Goal: Information Seeking & Learning: Learn about a topic

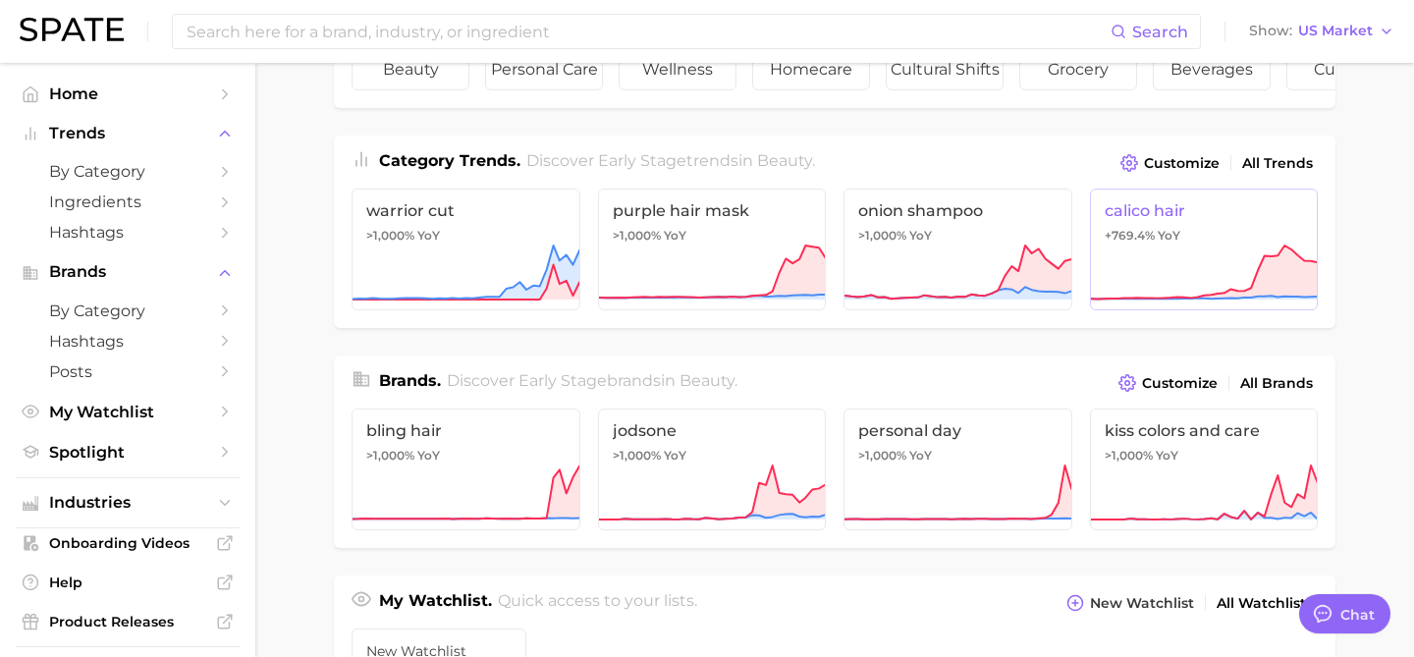
scroll to position [206, 0]
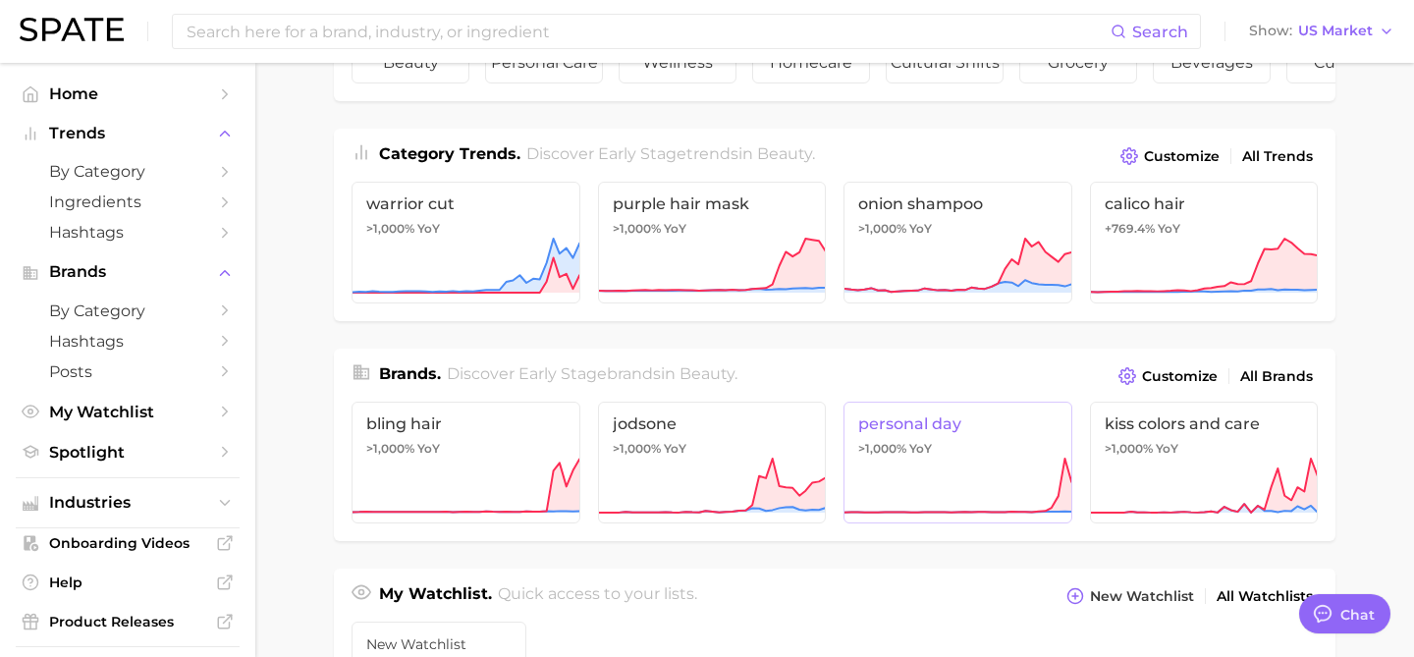
click at [983, 421] on span "personal day" at bounding box center [957, 423] width 199 height 19
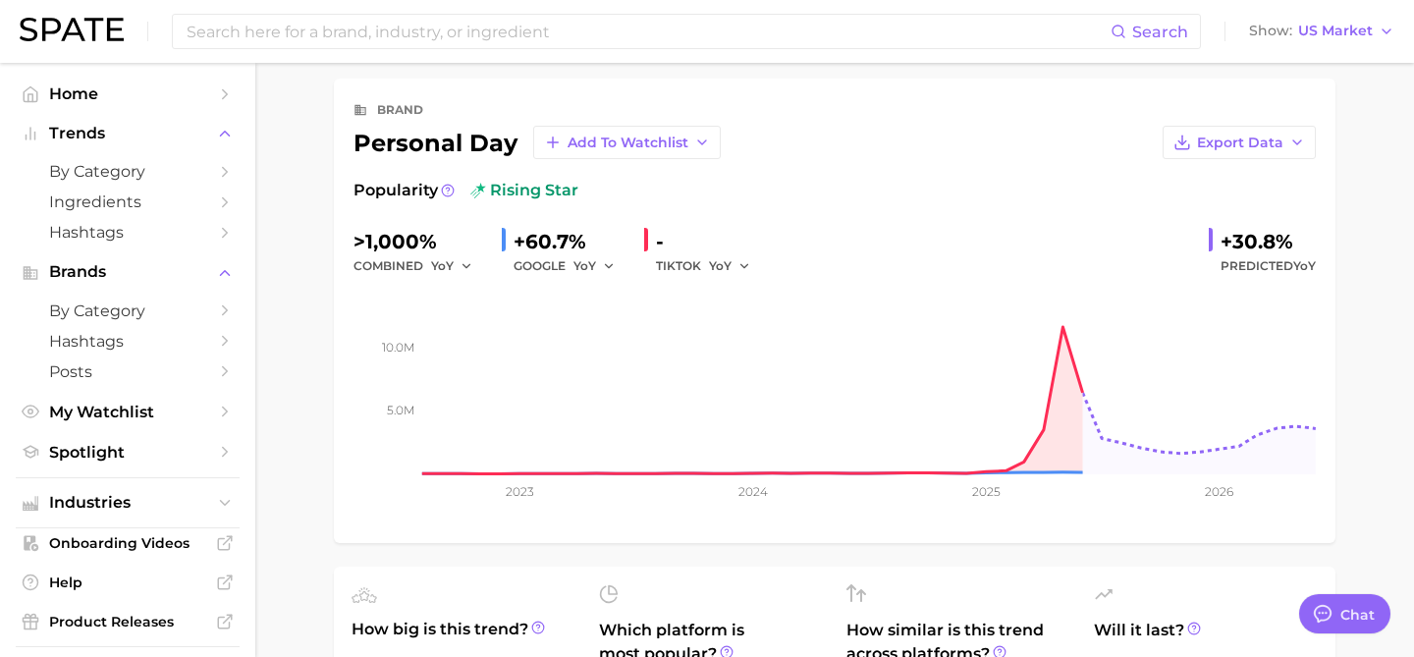
scroll to position [79, 0]
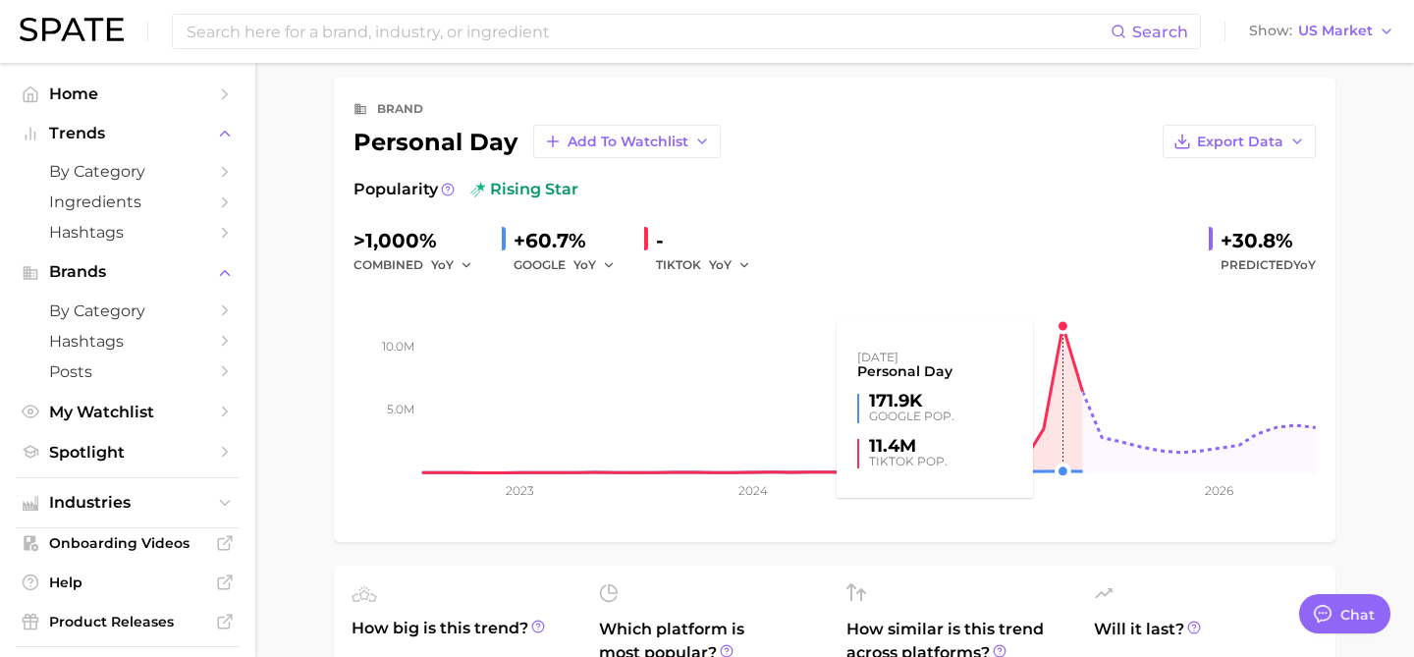
click at [1060, 335] on rect at bounding box center [835, 375] width 963 height 196
click at [1062, 327] on rect at bounding box center [835, 375] width 963 height 196
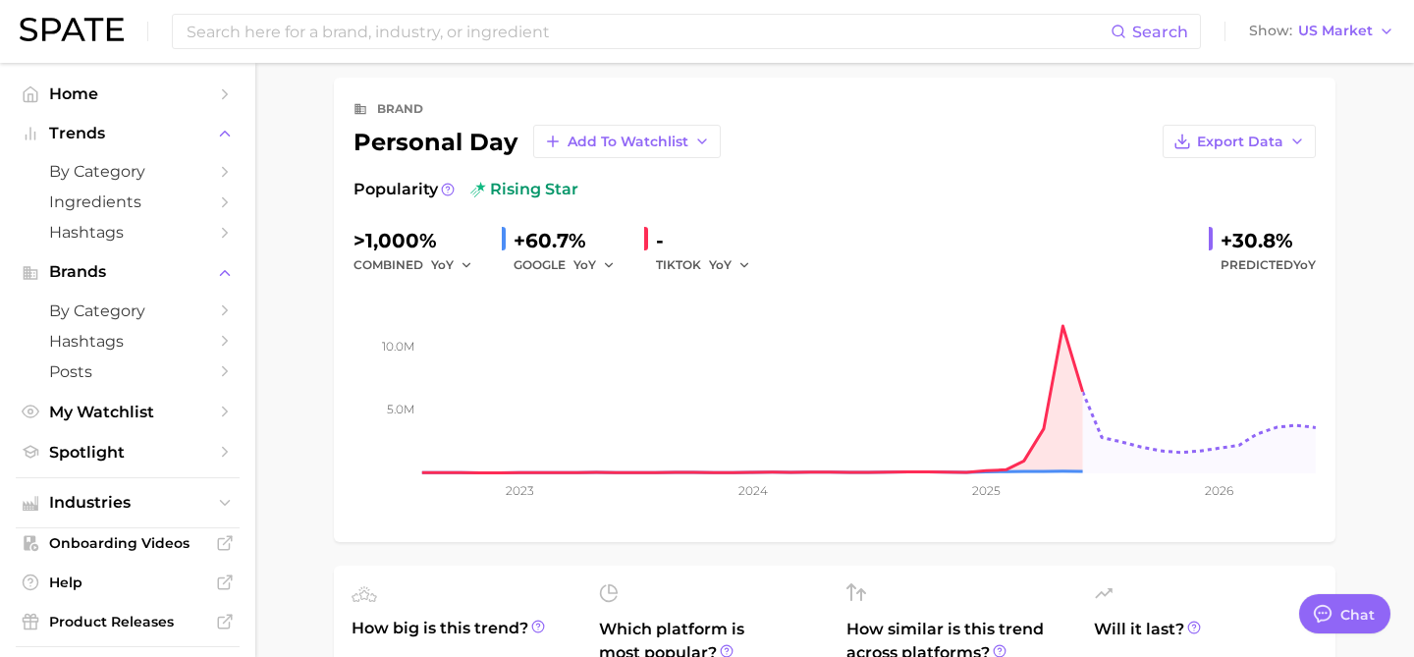
scroll to position [0, 0]
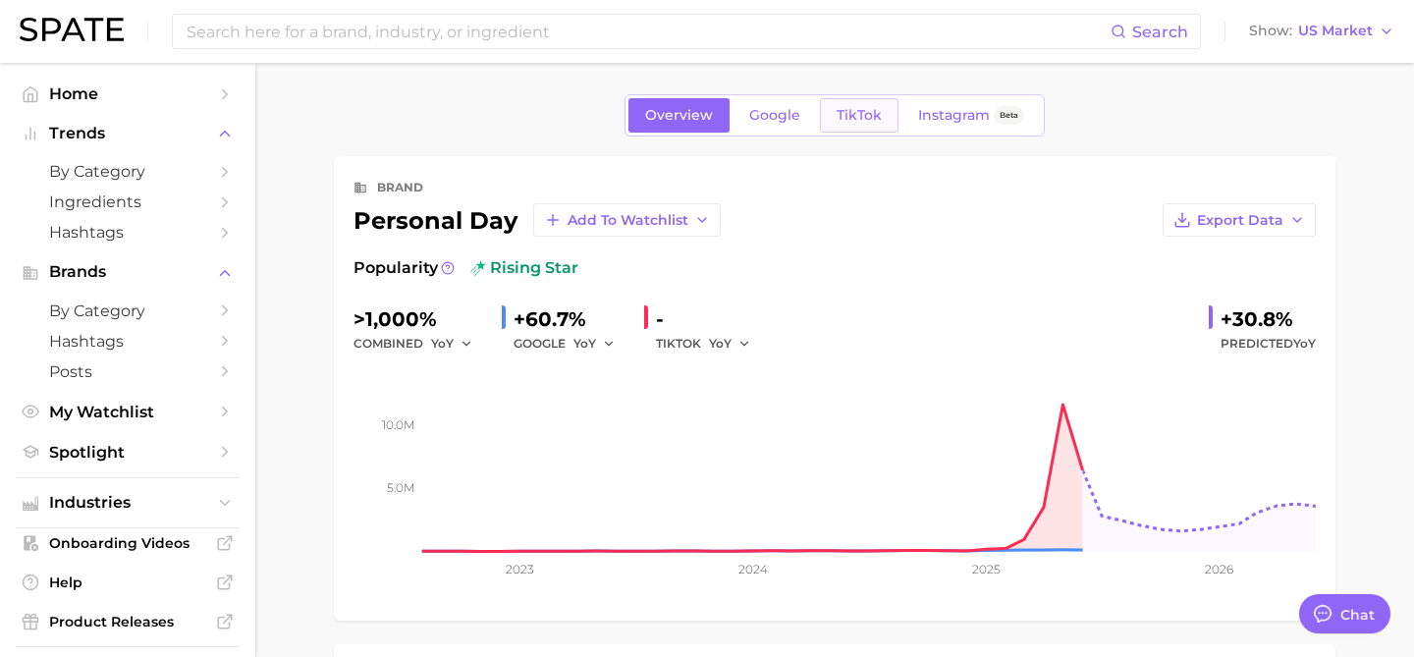
click at [857, 121] on span "TikTok" at bounding box center [859, 115] width 45 height 17
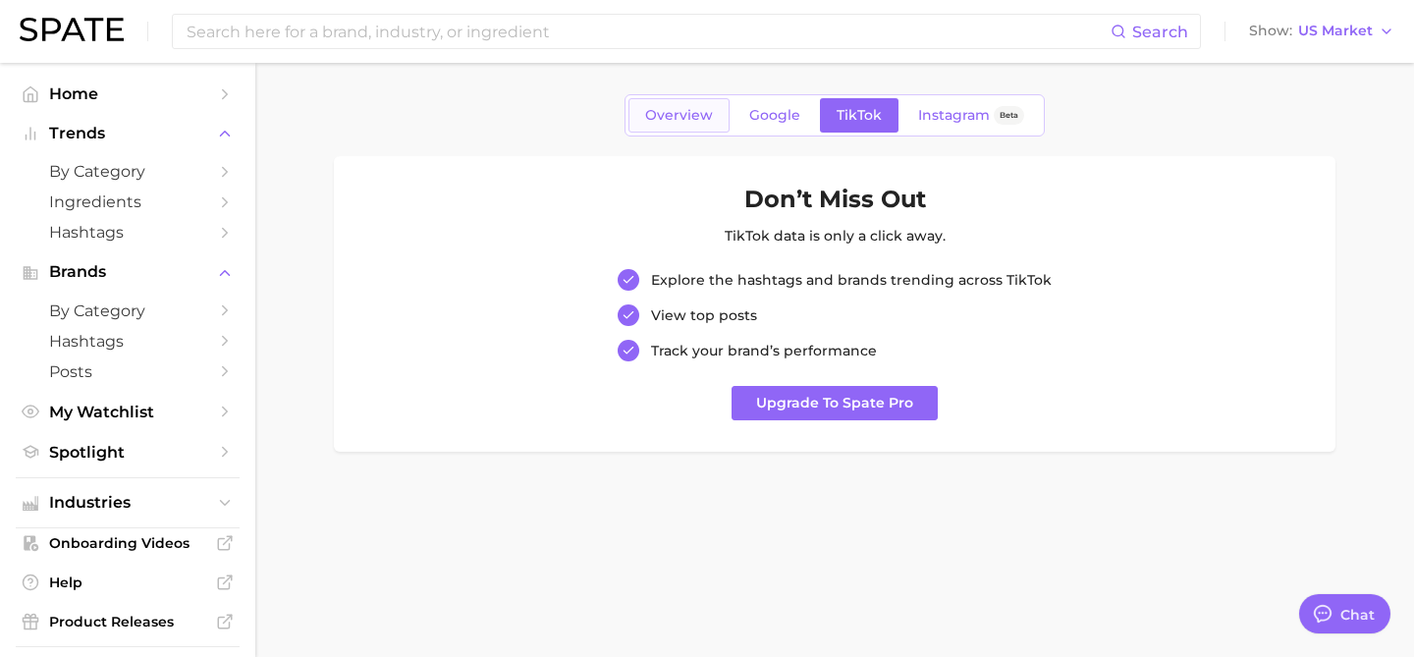
click at [653, 117] on span "Overview" at bounding box center [679, 115] width 68 height 17
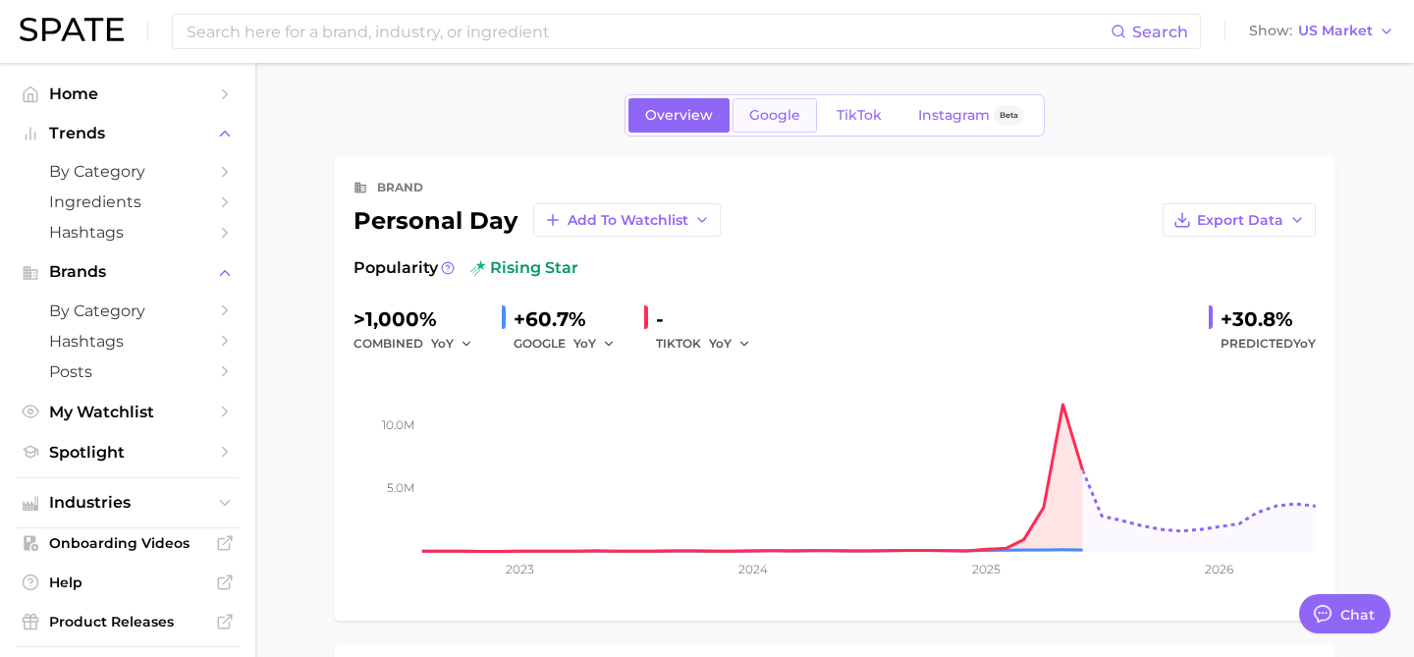
click at [776, 109] on span "Google" at bounding box center [774, 115] width 51 height 17
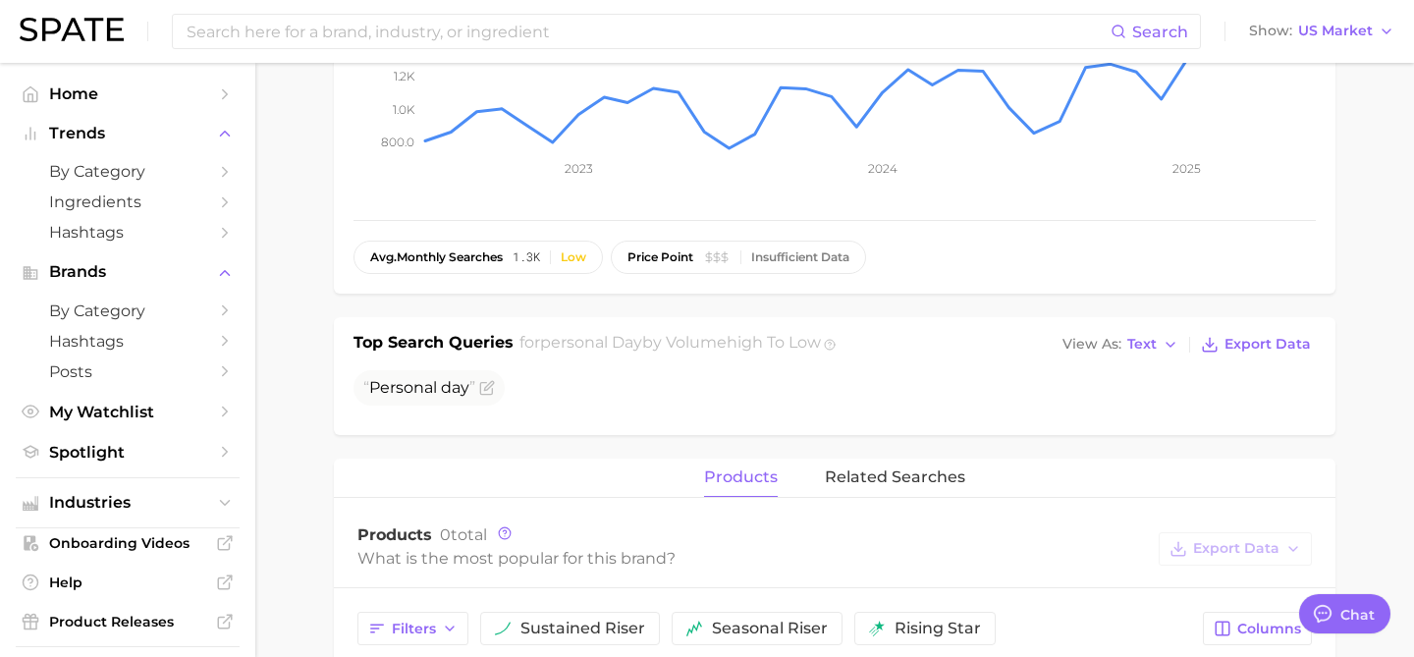
scroll to position [302, 0]
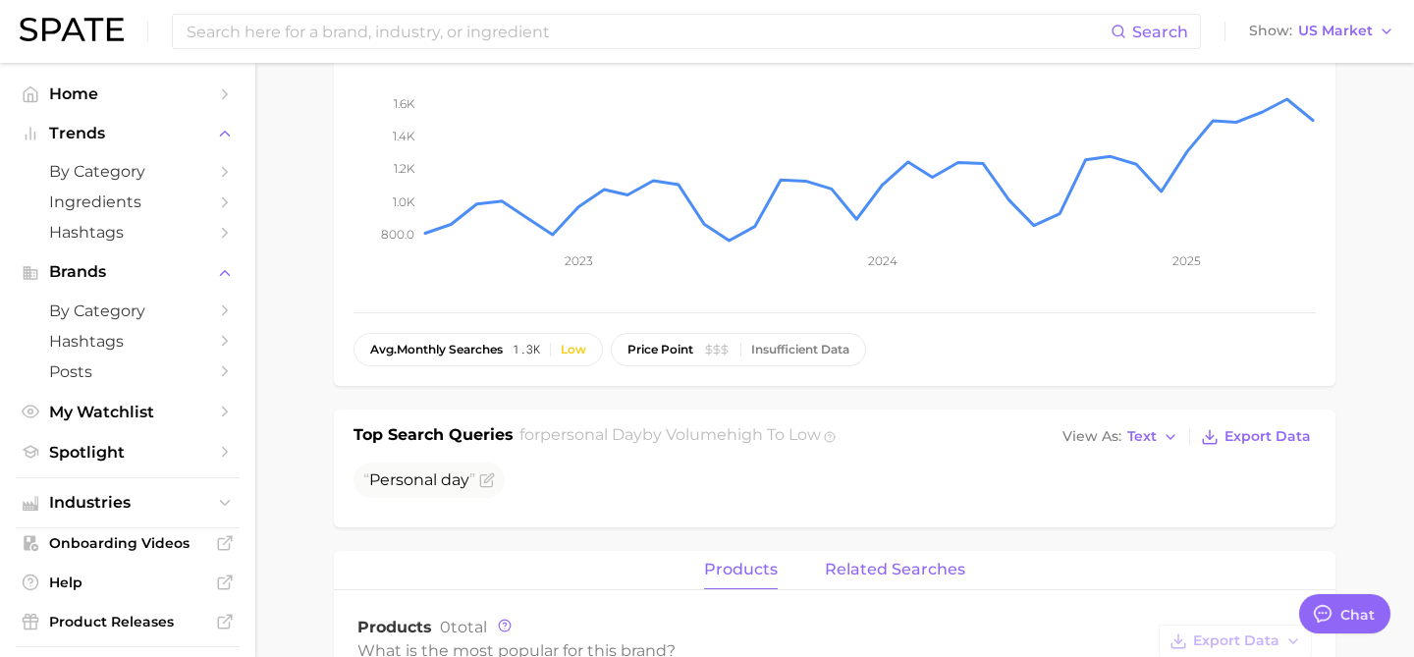
click at [835, 573] on span "related searches" at bounding box center [895, 570] width 140 height 18
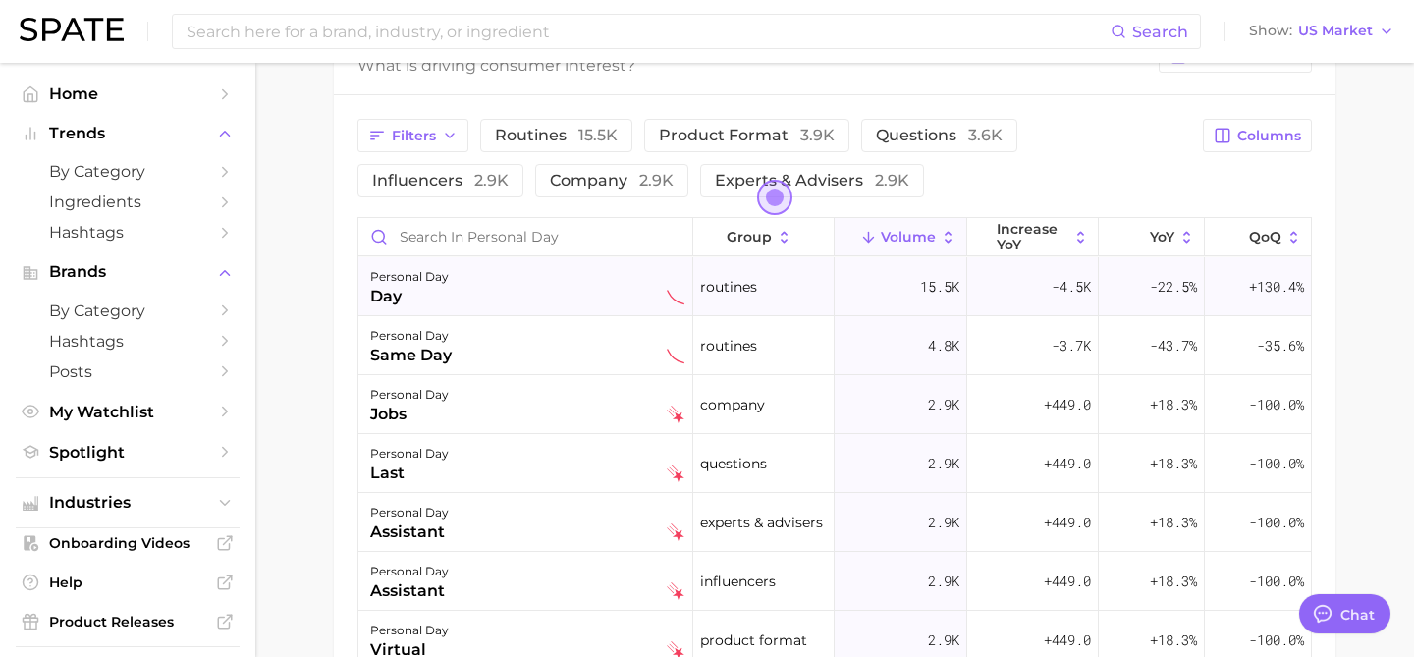
scroll to position [1, 0]
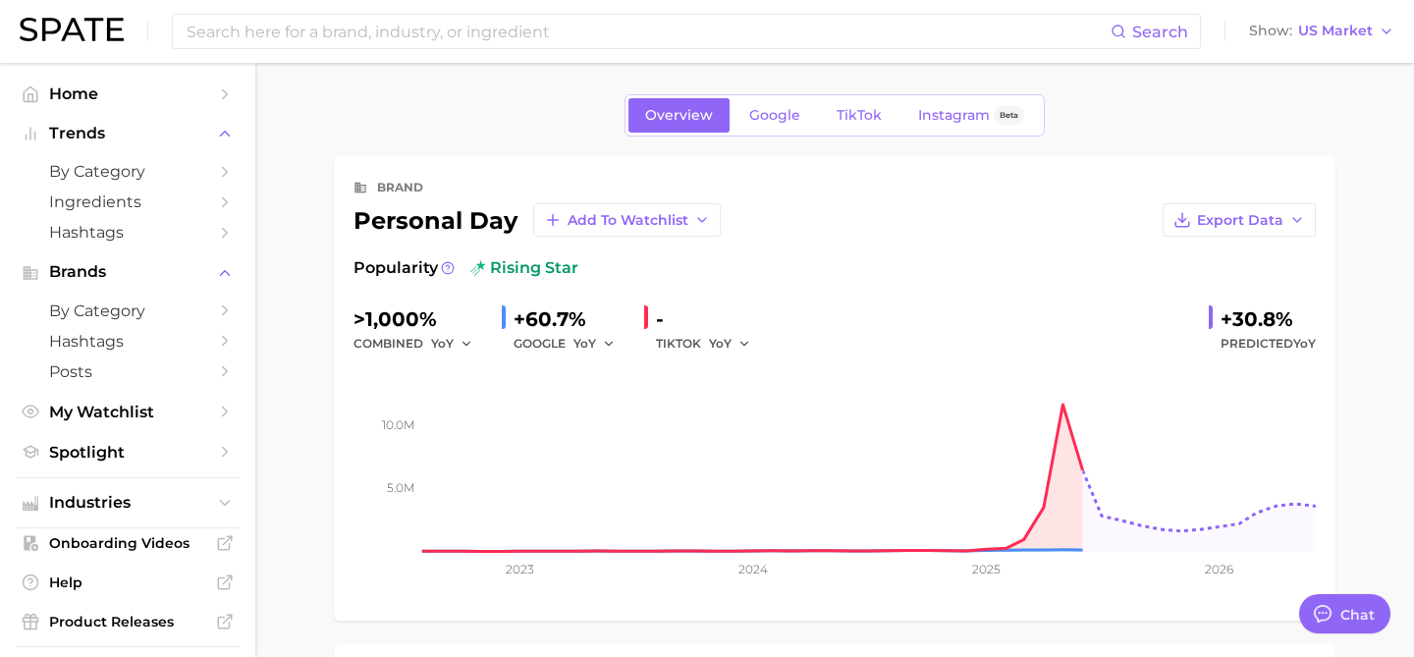
scroll to position [206, 0]
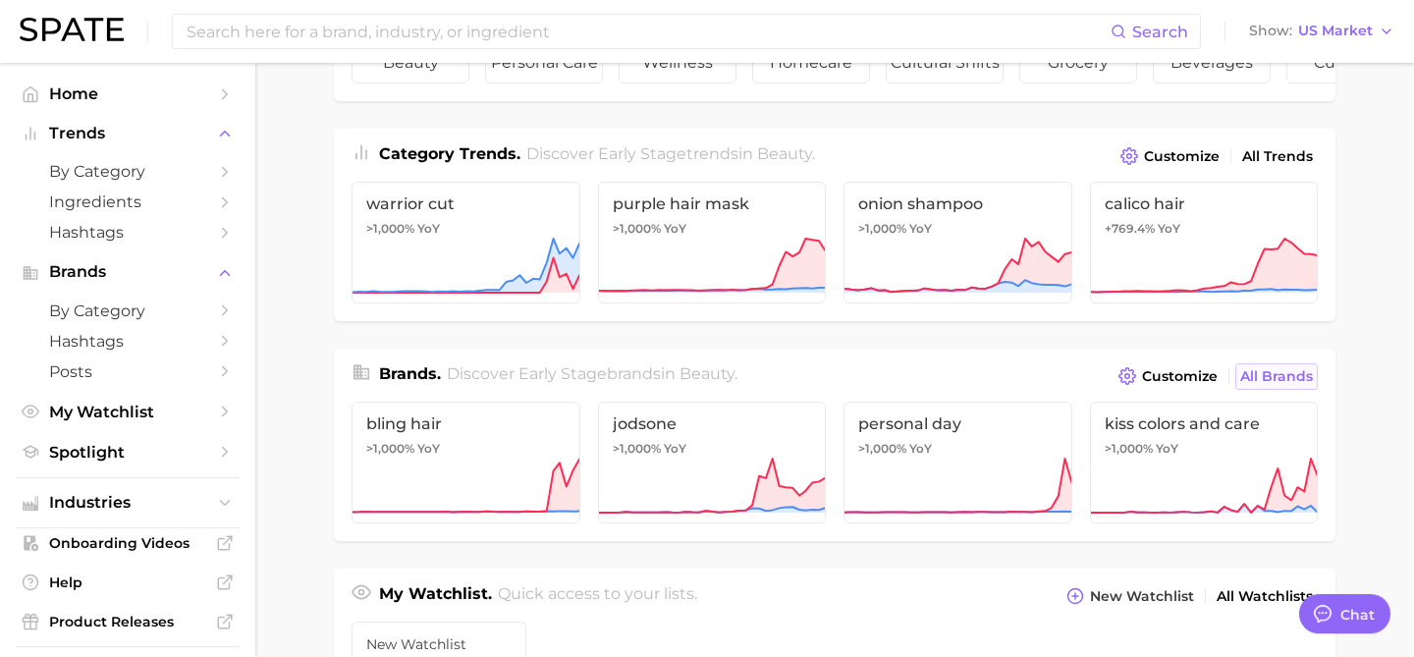
click at [1257, 377] on span "All Brands" at bounding box center [1277, 376] width 73 height 17
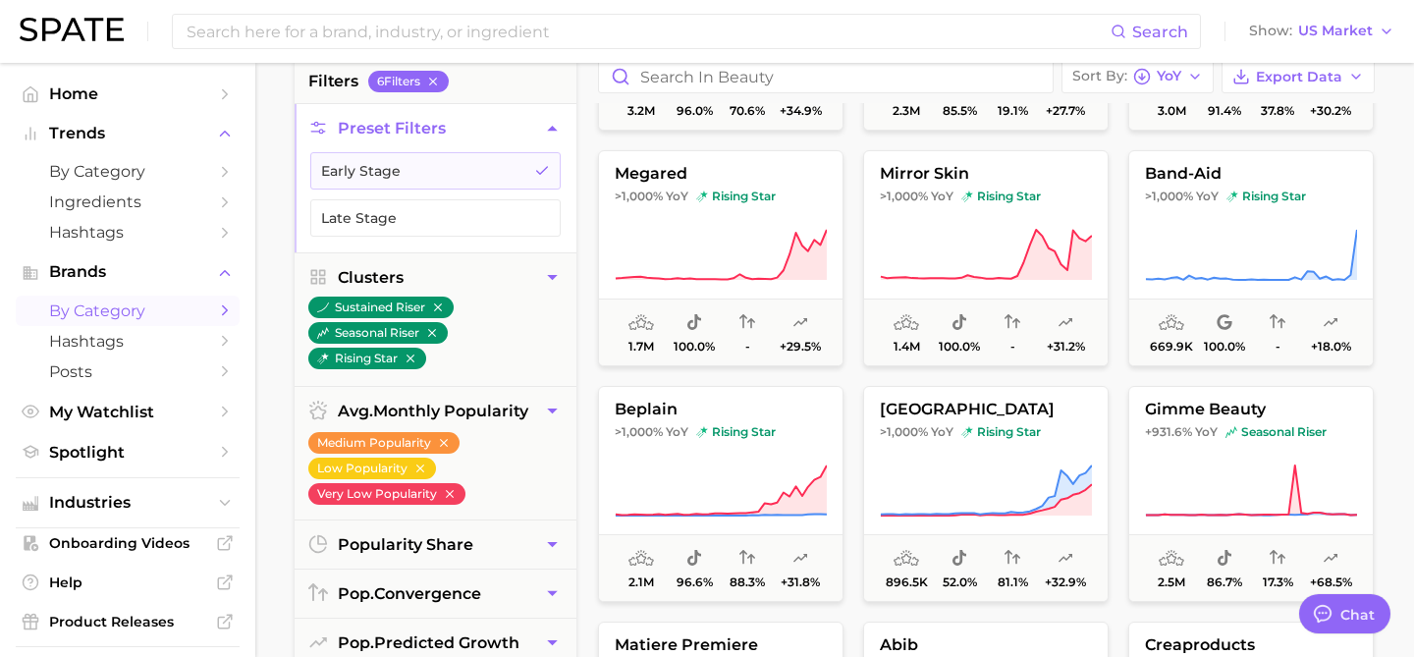
scroll to position [664, 0]
click at [1235, 217] on button "band-aid >1,000% YoY rising star 669.9k 100.0% - +18.0%" at bounding box center [1252, 259] width 246 height 216
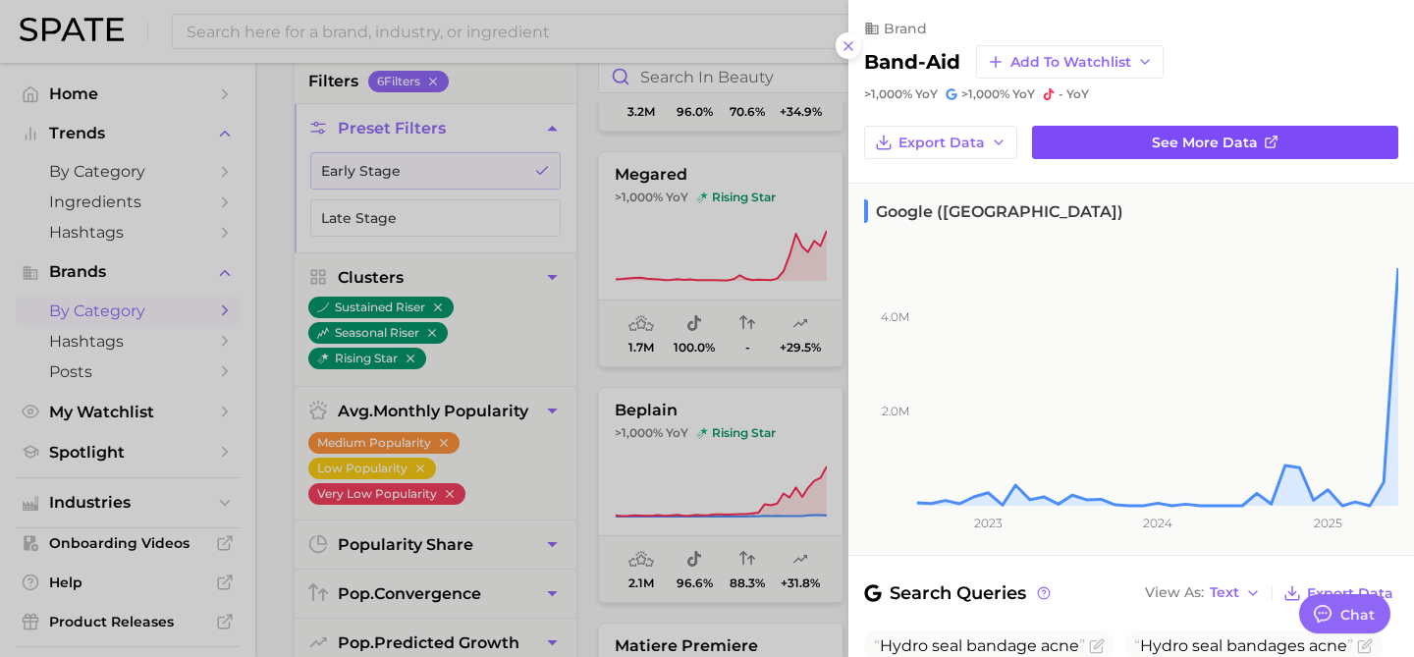
click at [1191, 137] on span "See more data" at bounding box center [1205, 143] width 106 height 17
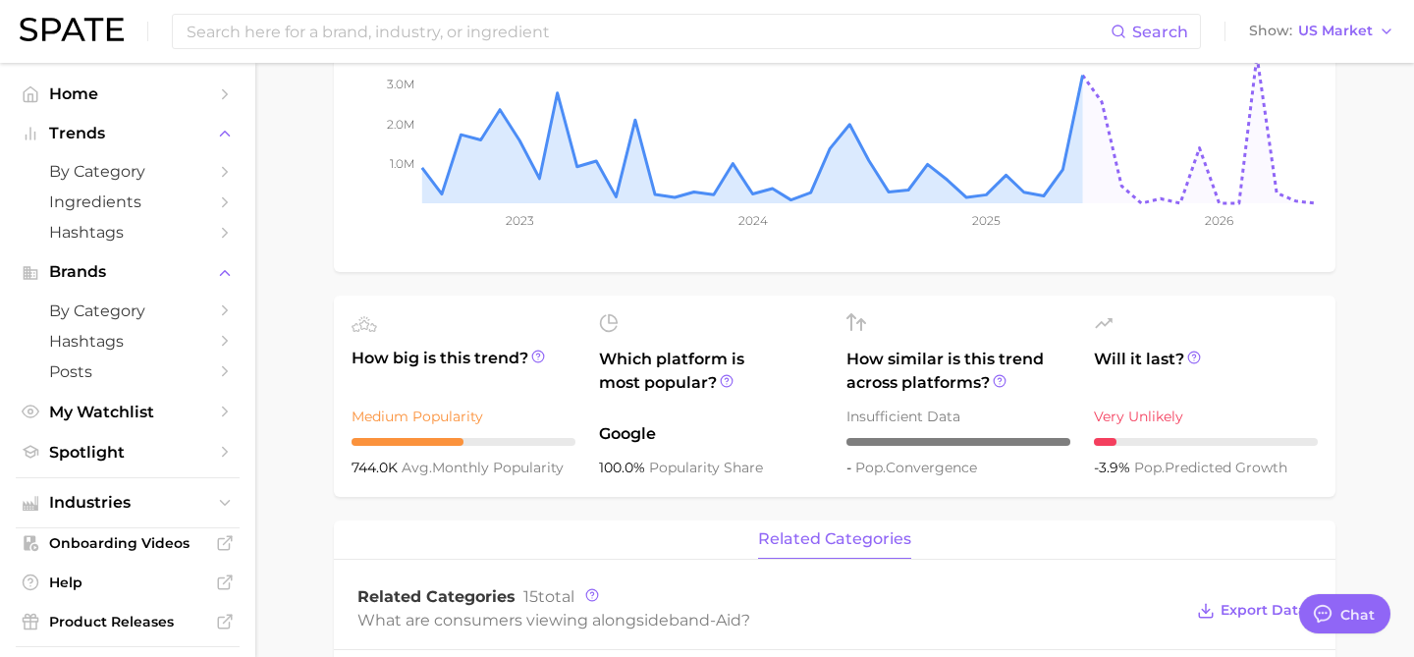
scroll to position [132, 0]
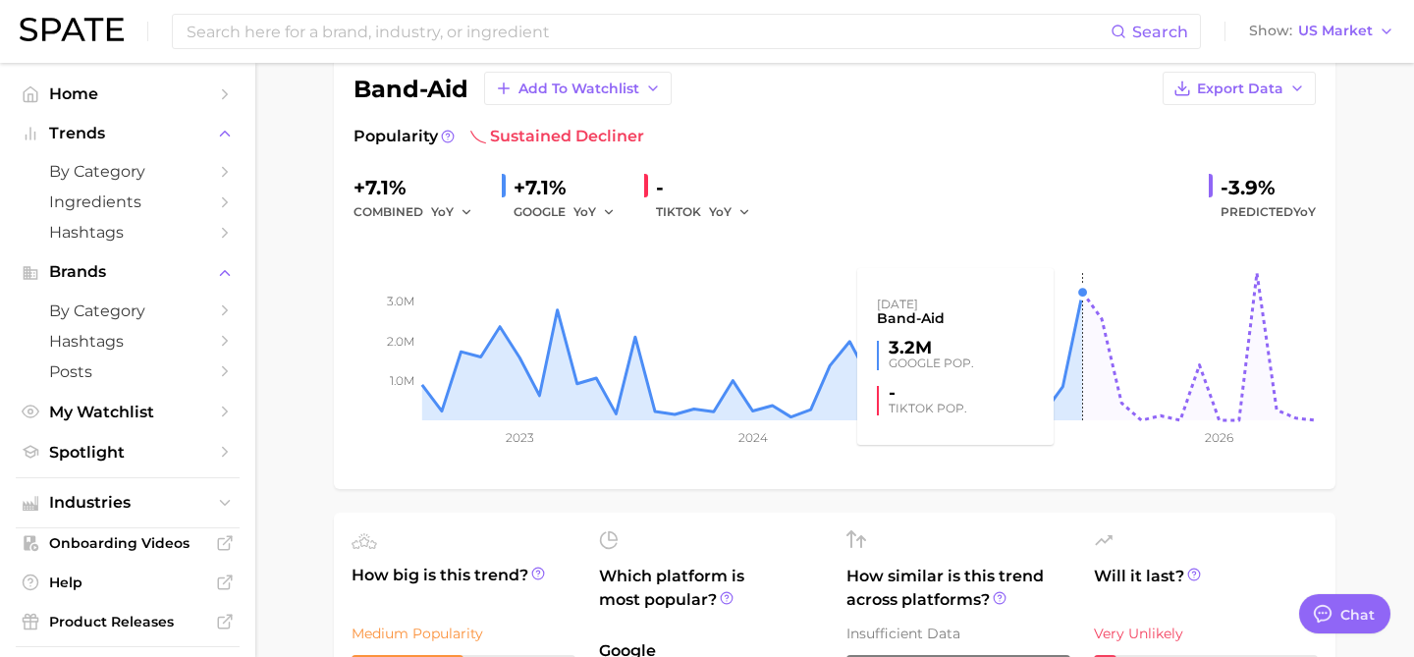
click at [1080, 295] on rect at bounding box center [835, 322] width 963 height 196
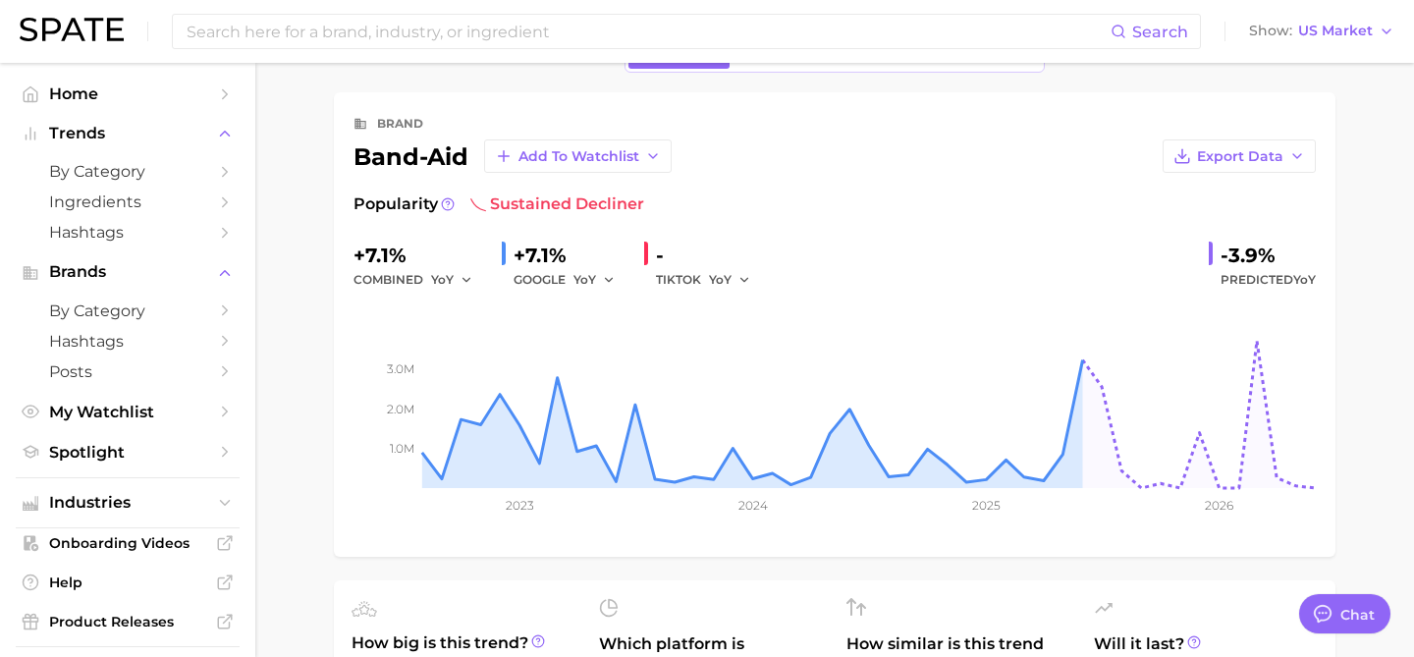
scroll to position [0, 0]
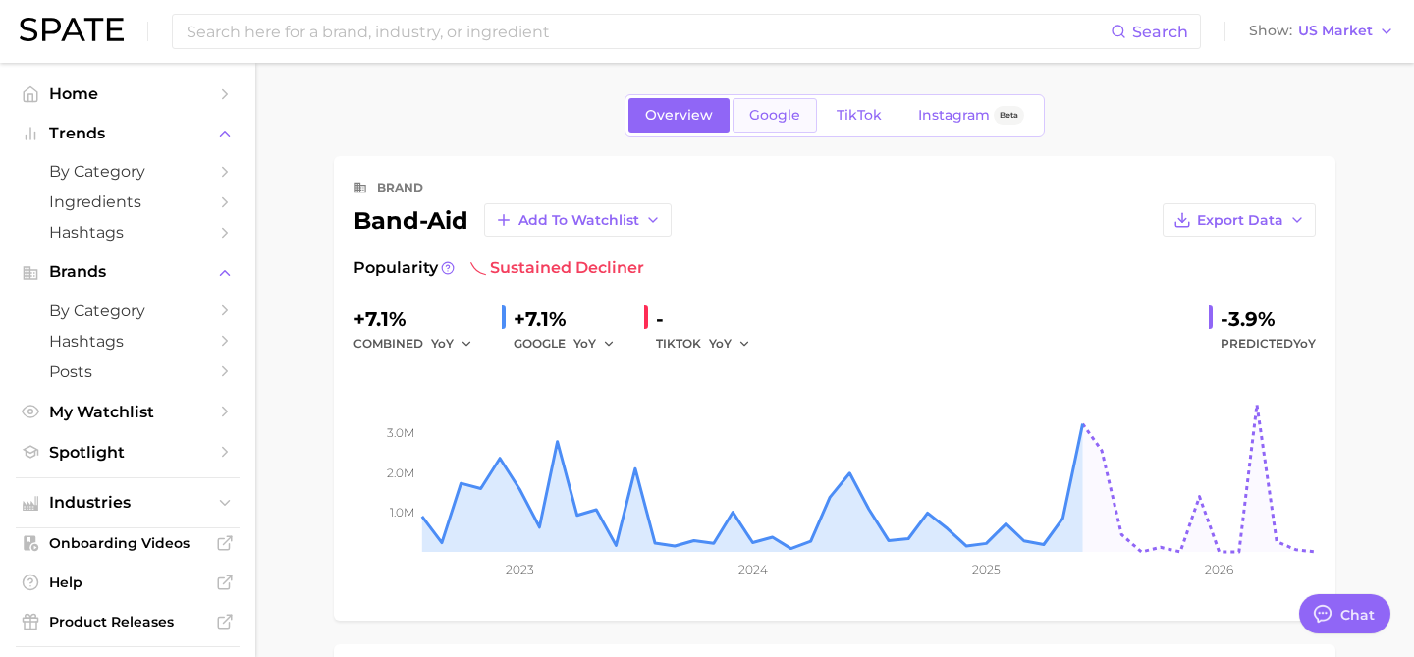
click at [780, 121] on span "Google" at bounding box center [774, 115] width 51 height 17
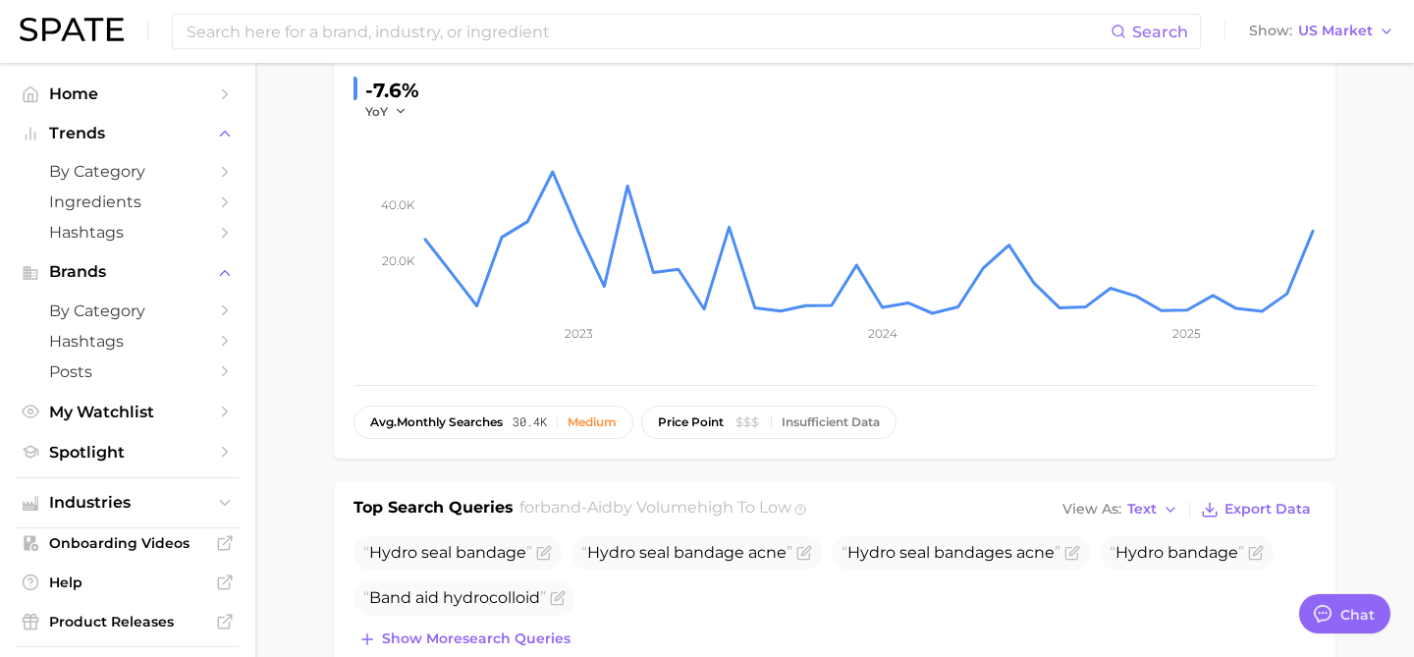
scroll to position [226, 0]
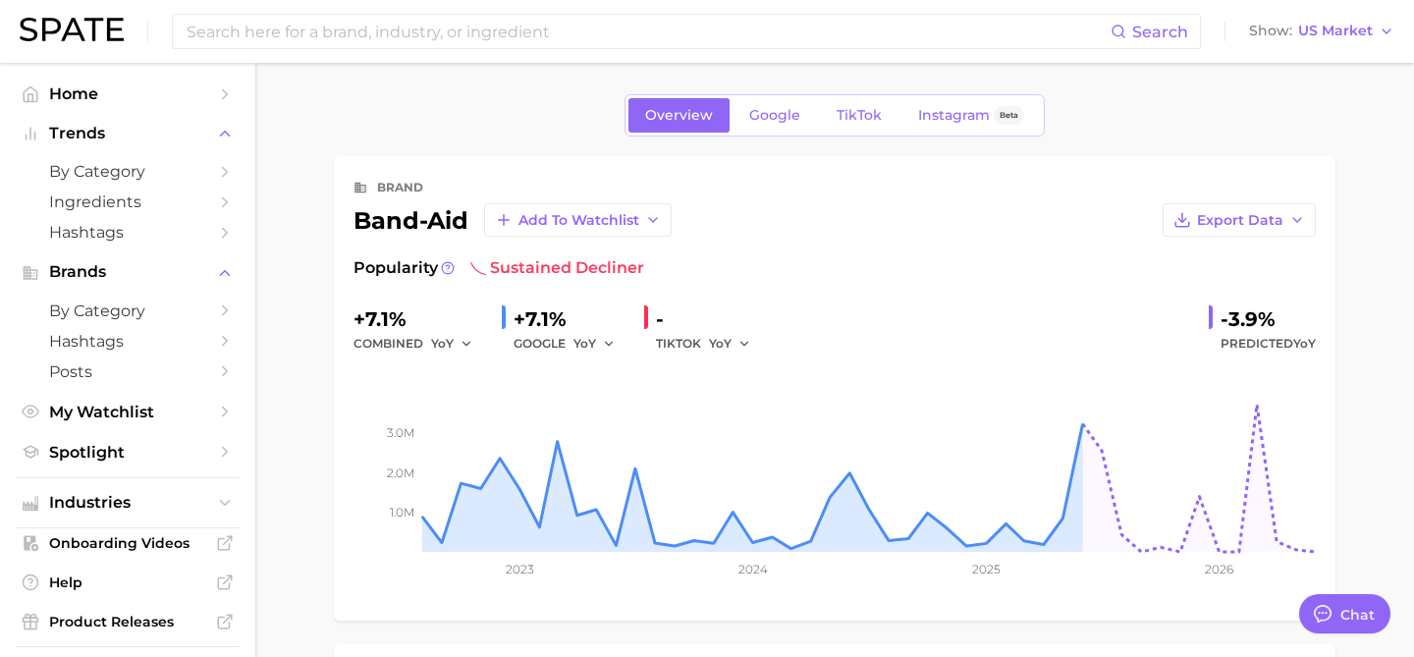
scroll to position [3, 0]
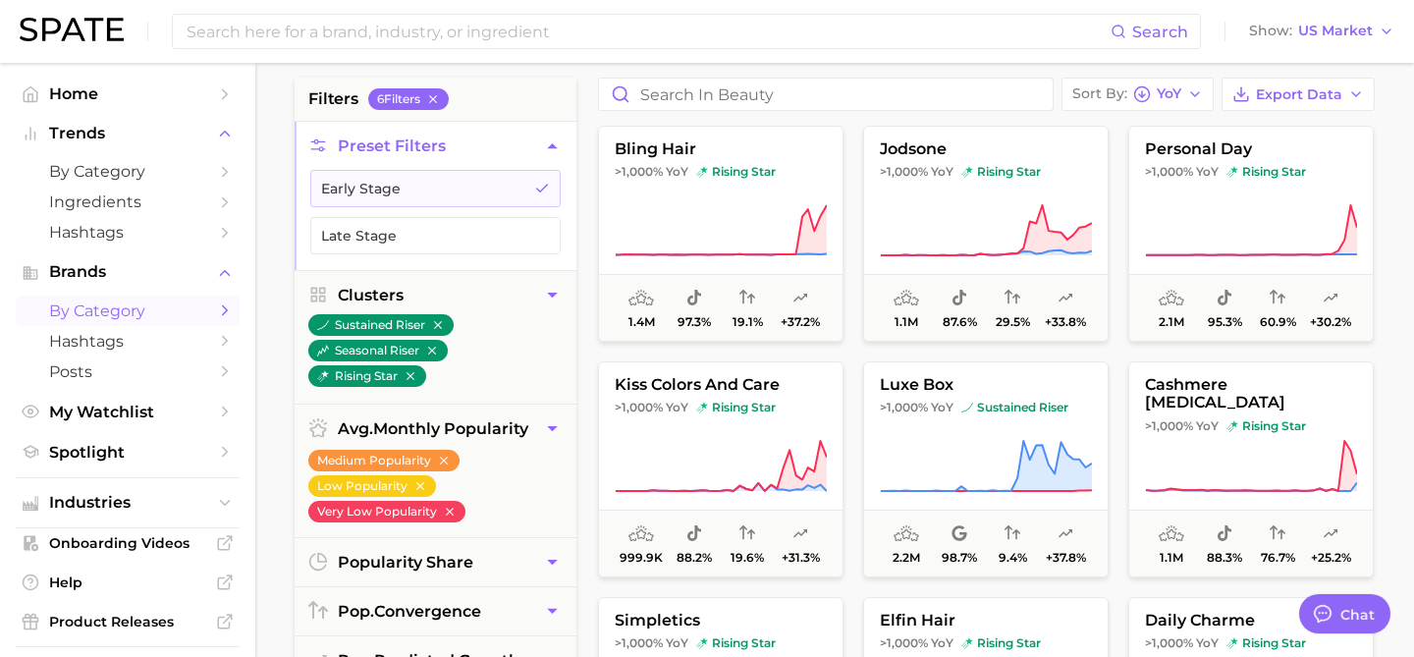
scroll to position [133, 0]
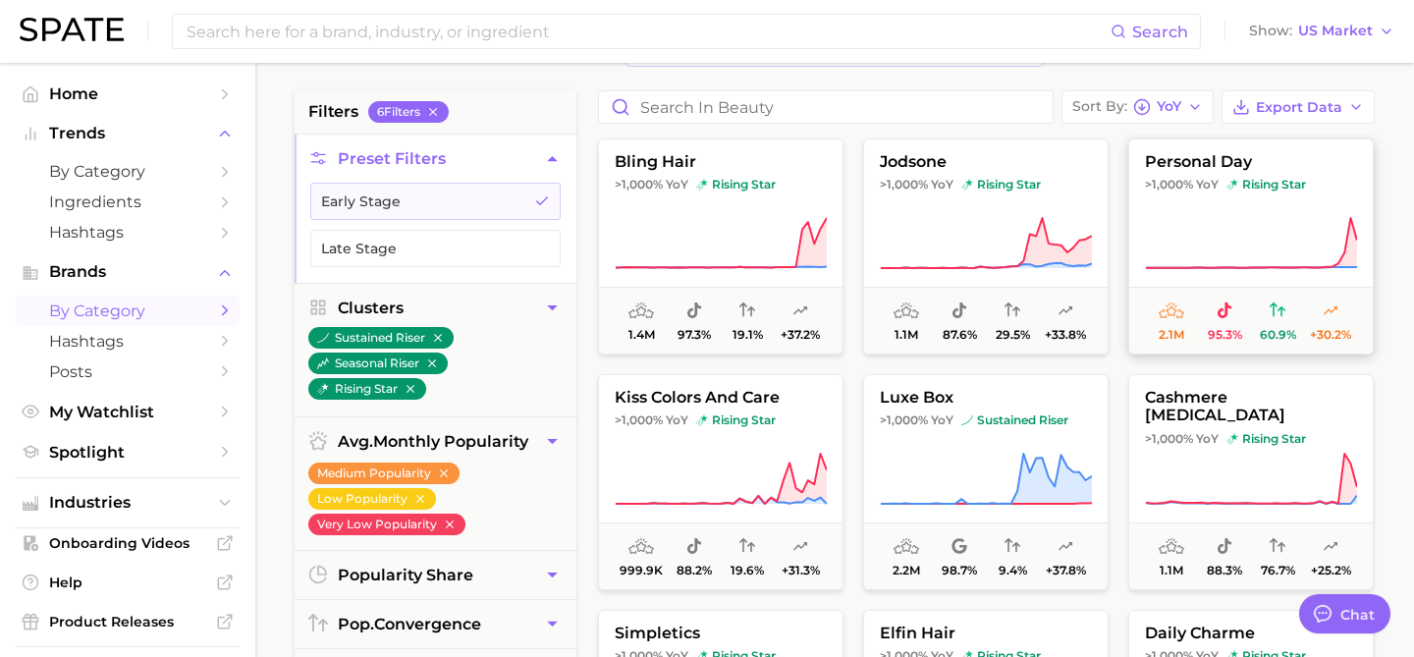
click at [1178, 263] on icon at bounding box center [1251, 243] width 212 height 55
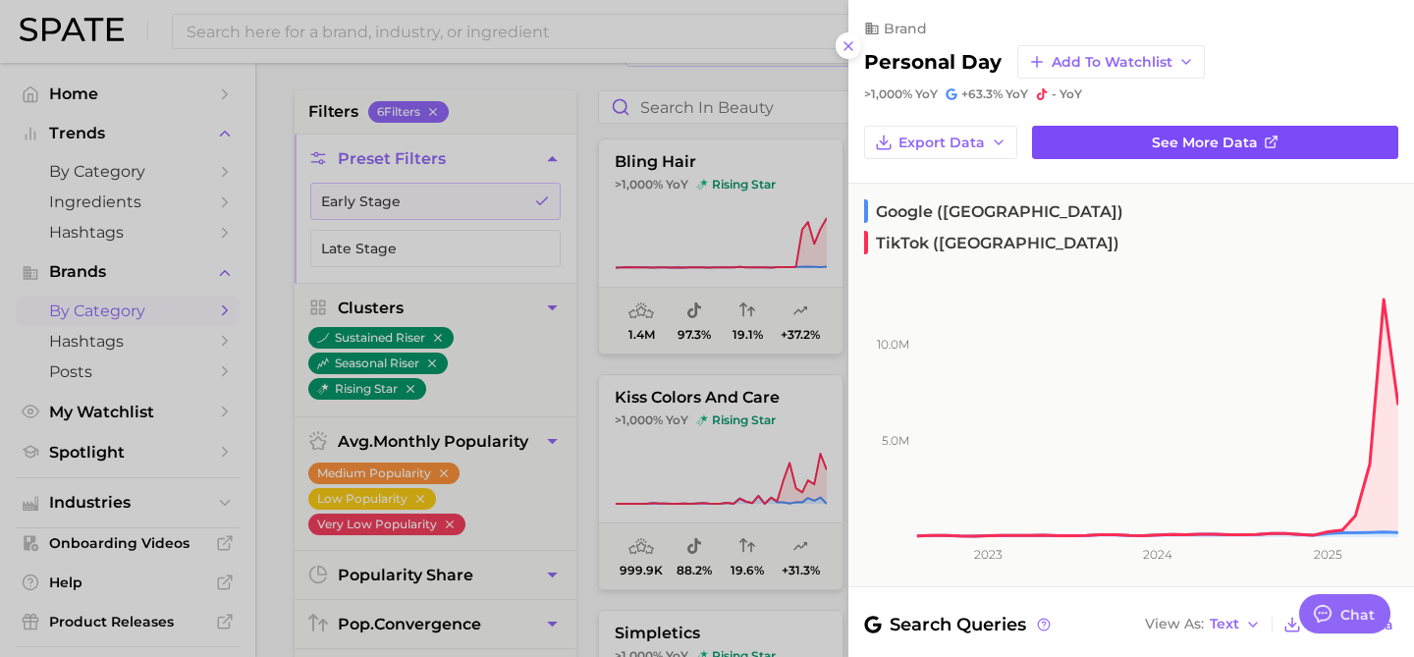
click at [1119, 148] on link "See more data" at bounding box center [1215, 142] width 366 height 33
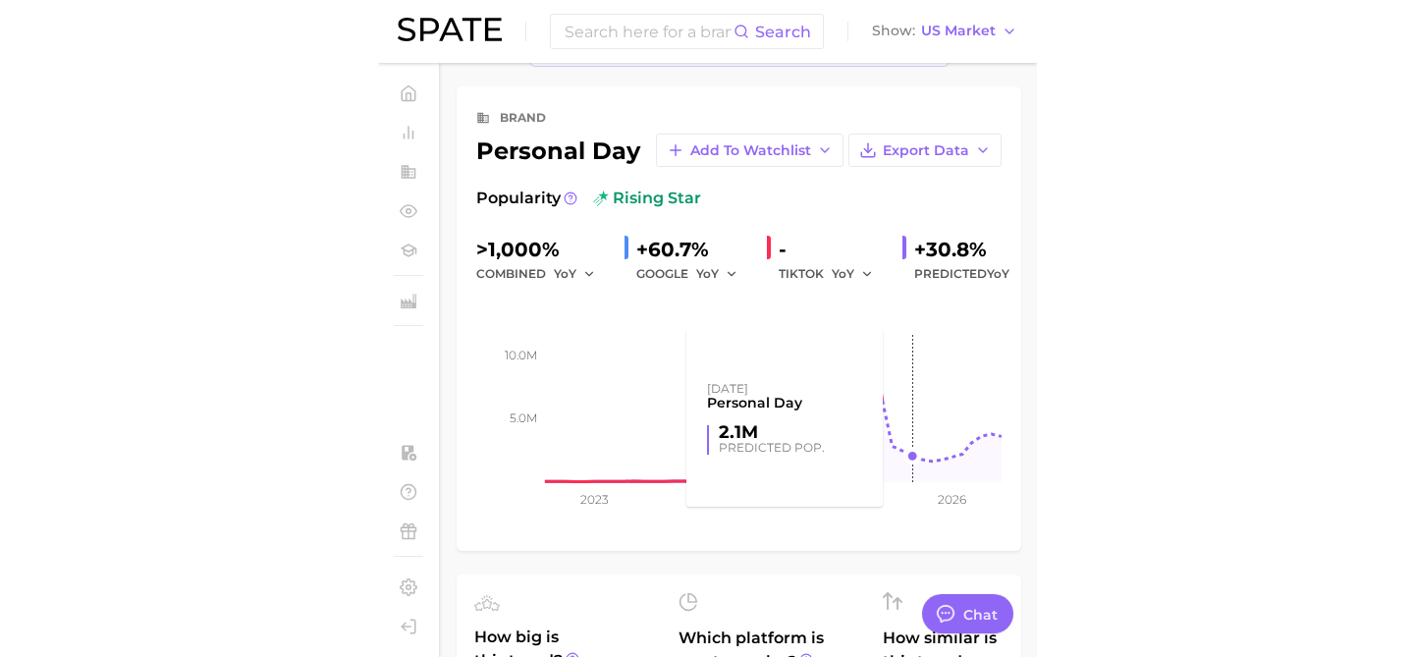
scroll to position [72, 0]
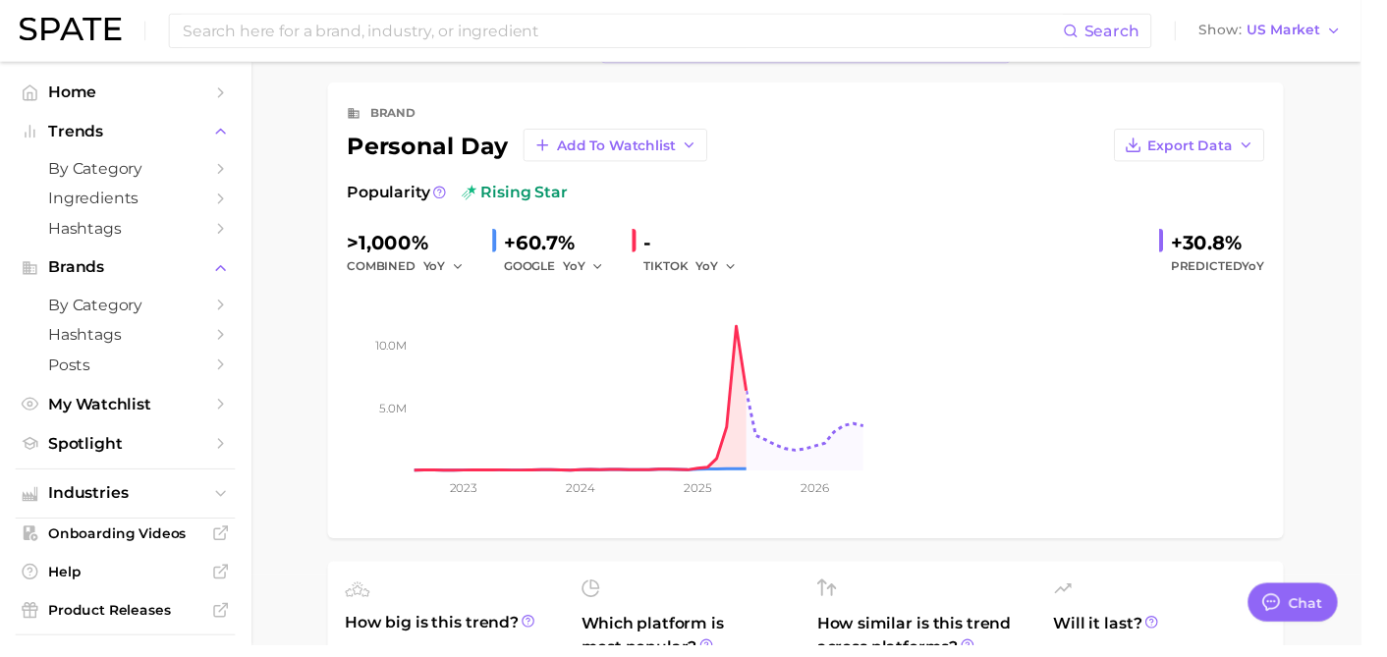
type textarea "x"
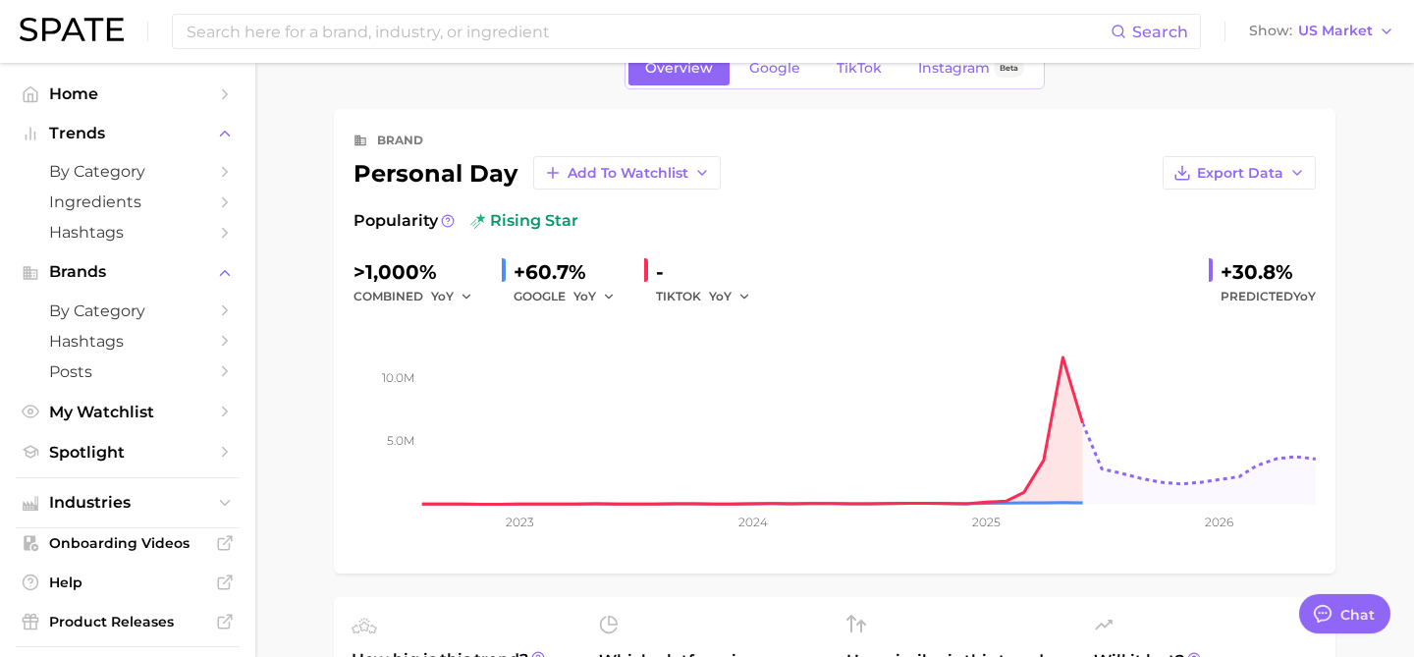
scroll to position [133, 0]
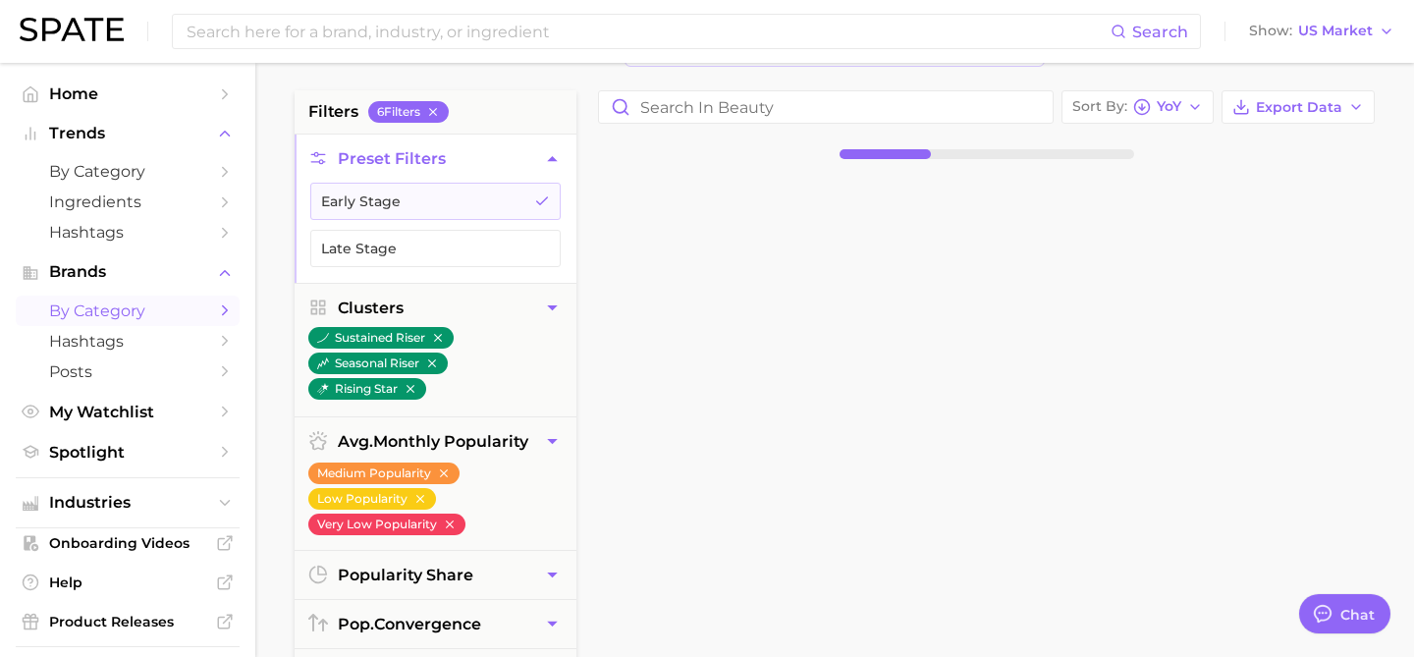
click at [56, 21] on img at bounding box center [72, 30] width 104 height 24
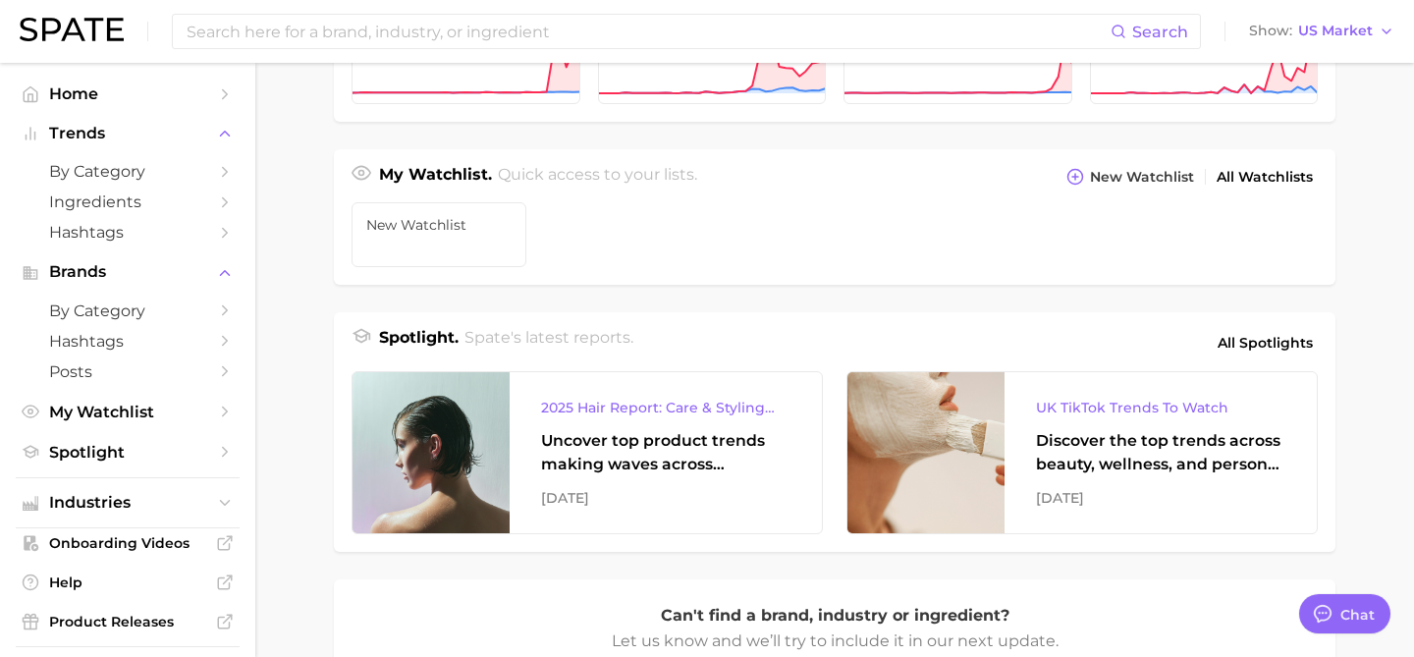
scroll to position [140, 0]
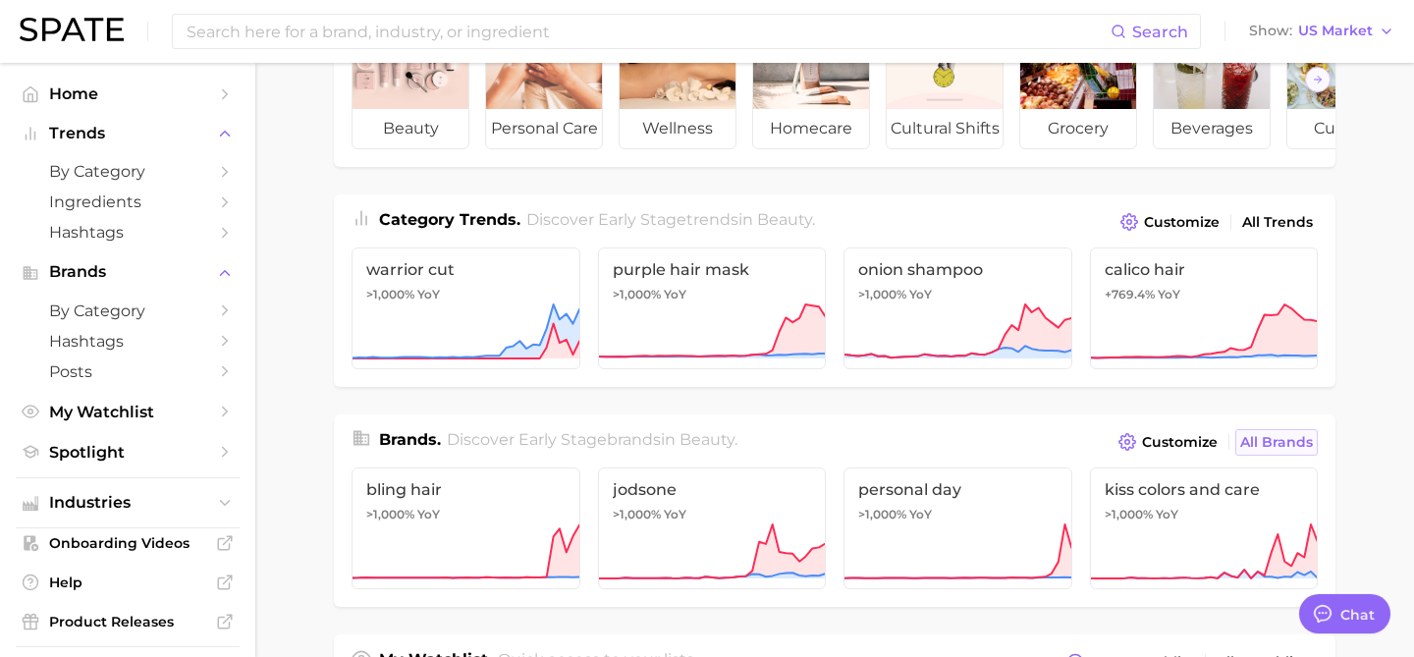
click at [1269, 437] on span "All Brands" at bounding box center [1277, 442] width 73 height 17
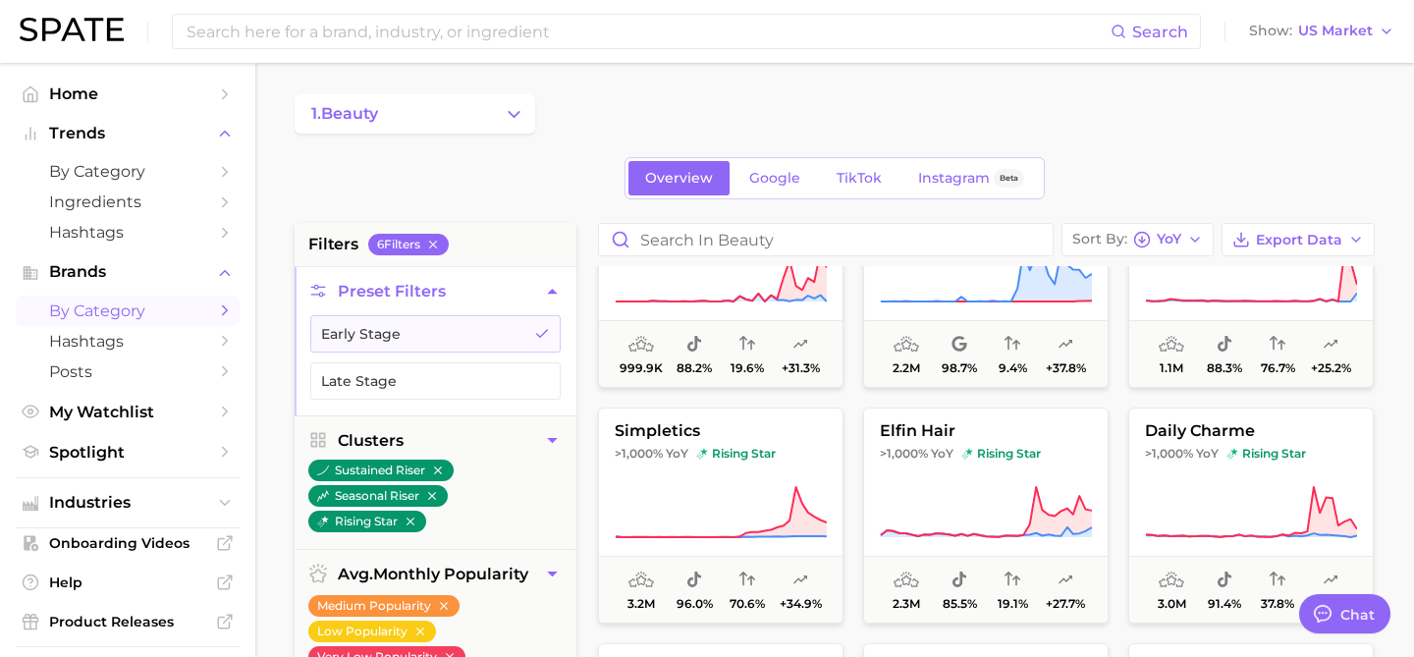
scroll to position [338, 0]
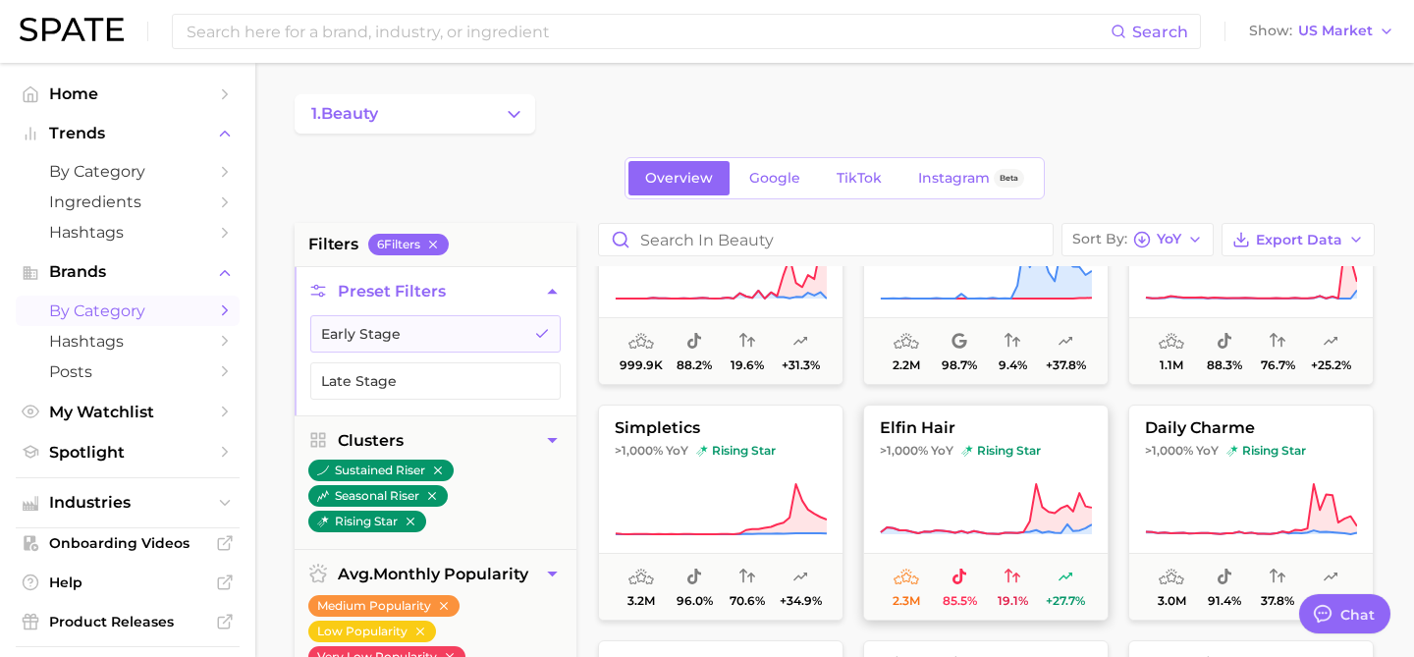
click at [965, 414] on button "elfin hair >1,000% YoY rising star 2.3m 85.5% 19.1% +27.7%" at bounding box center [986, 513] width 246 height 216
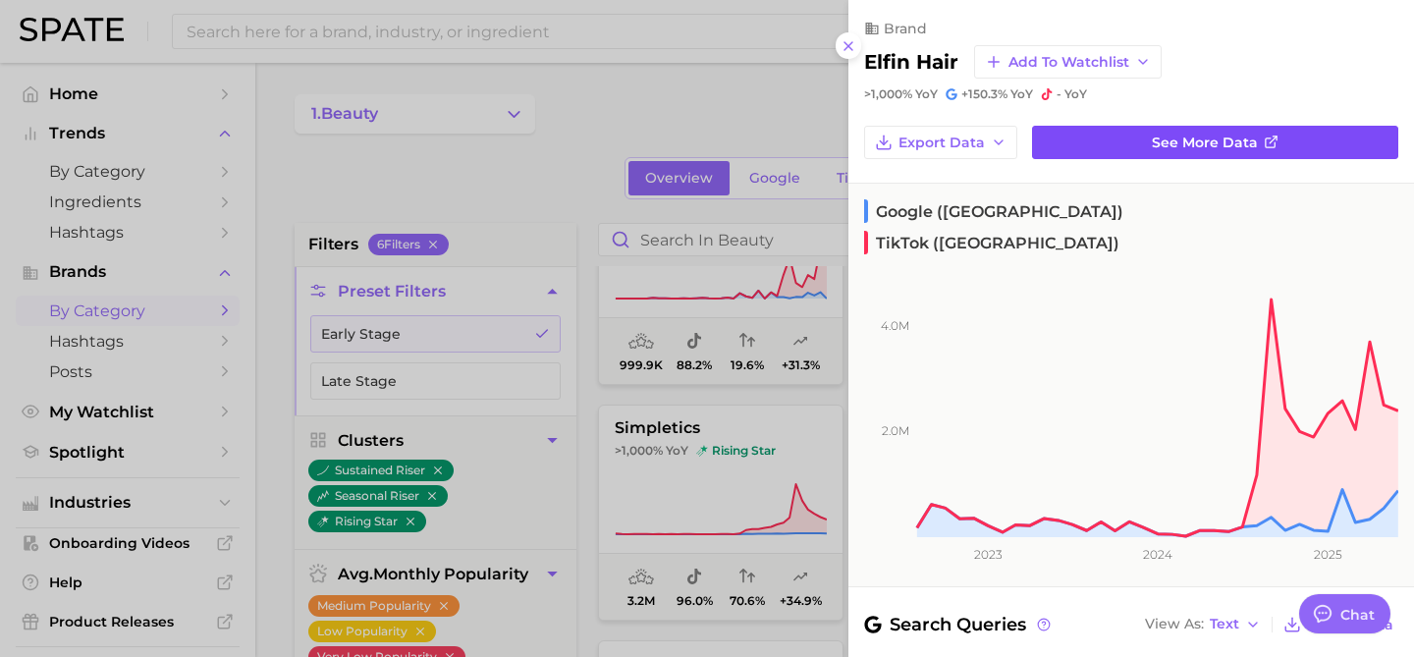
click at [1151, 133] on link "See more data" at bounding box center [1215, 142] width 366 height 33
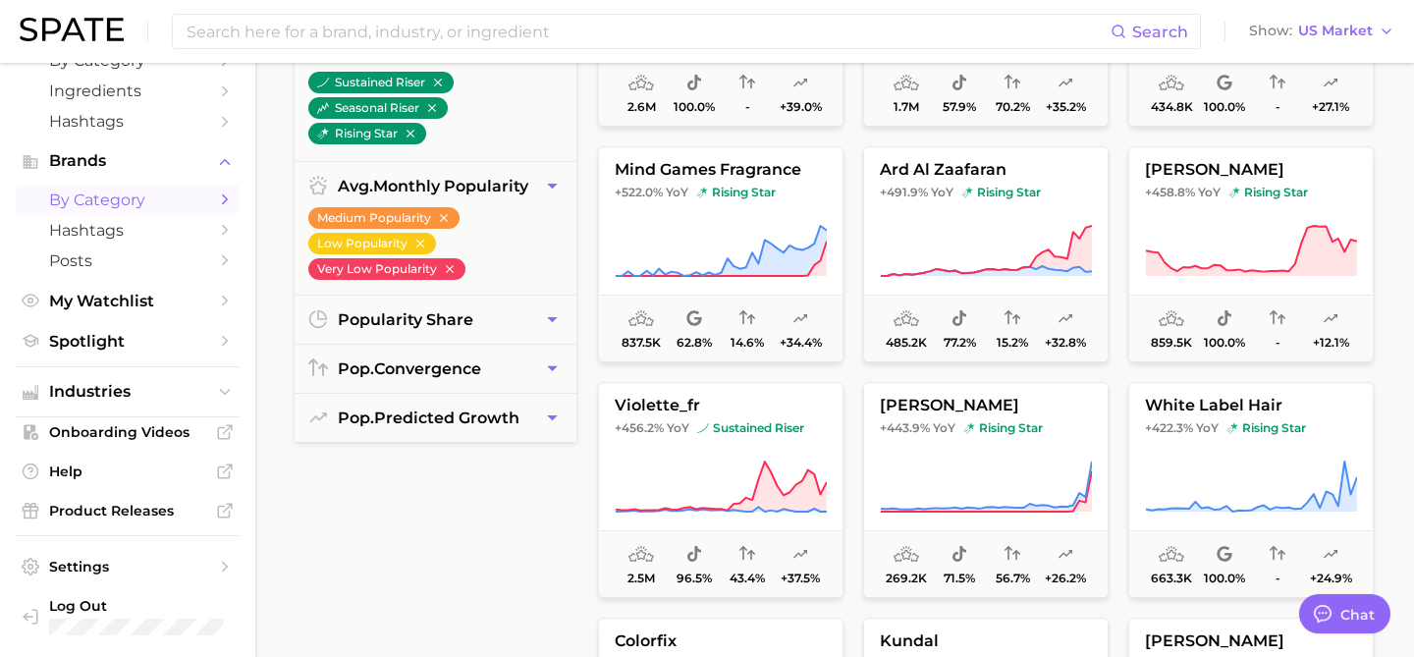
scroll to position [113, 0]
click at [97, 394] on span "Industries" at bounding box center [127, 392] width 157 height 18
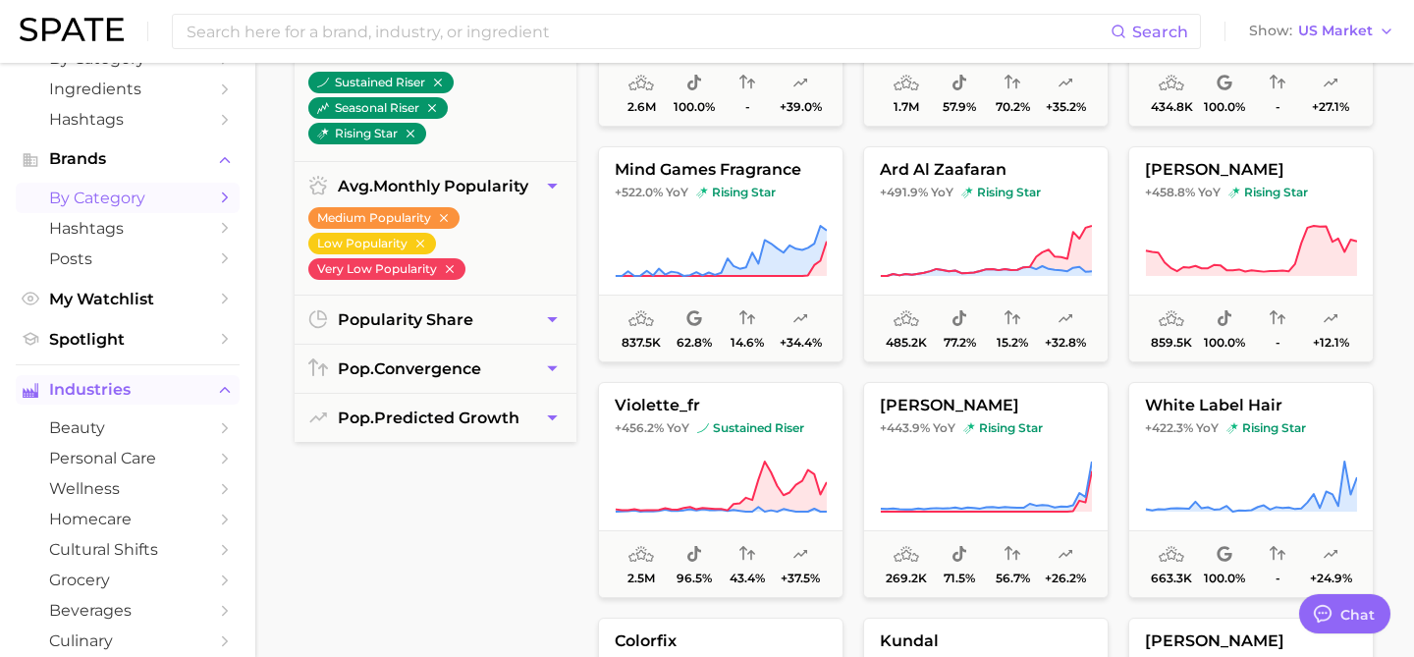
click at [103, 397] on span "Industries" at bounding box center [127, 390] width 157 height 18
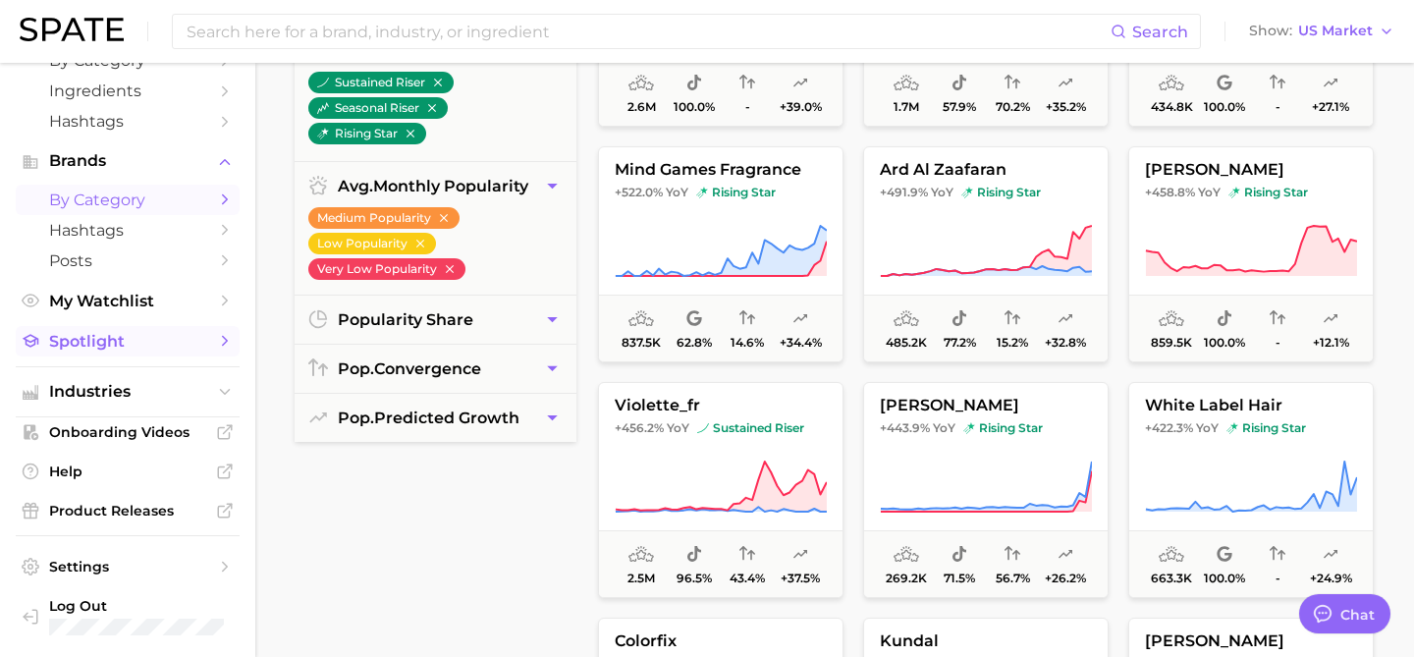
click at [129, 338] on span "Spotlight" at bounding box center [127, 341] width 157 height 19
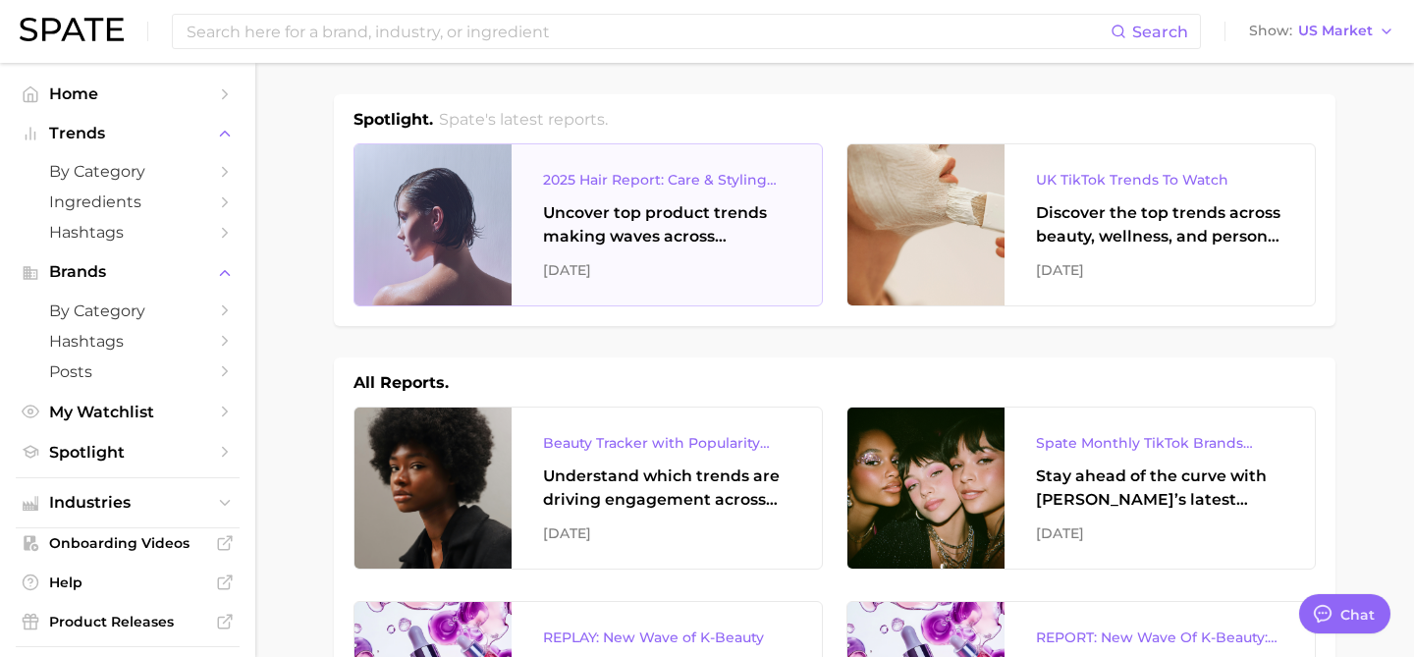
click at [449, 218] on div at bounding box center [433, 224] width 157 height 161
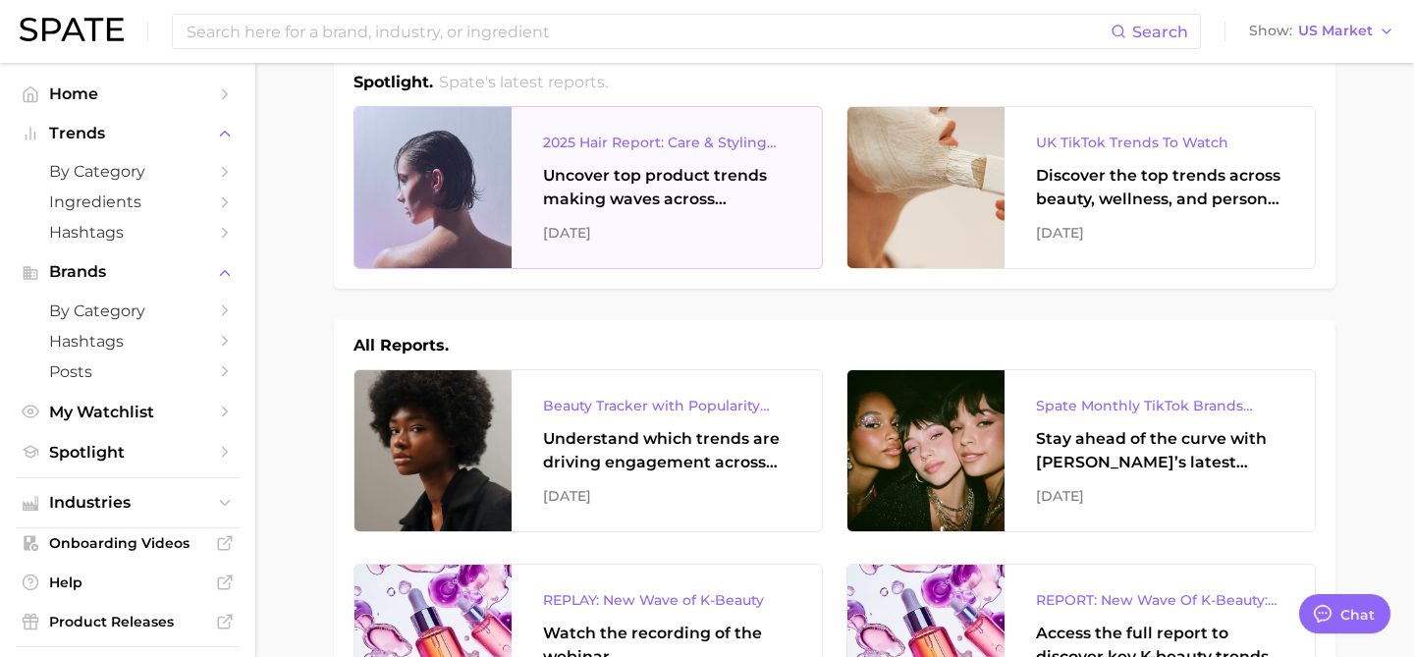
scroll to position [38, 0]
